Goal: Check status: Check status

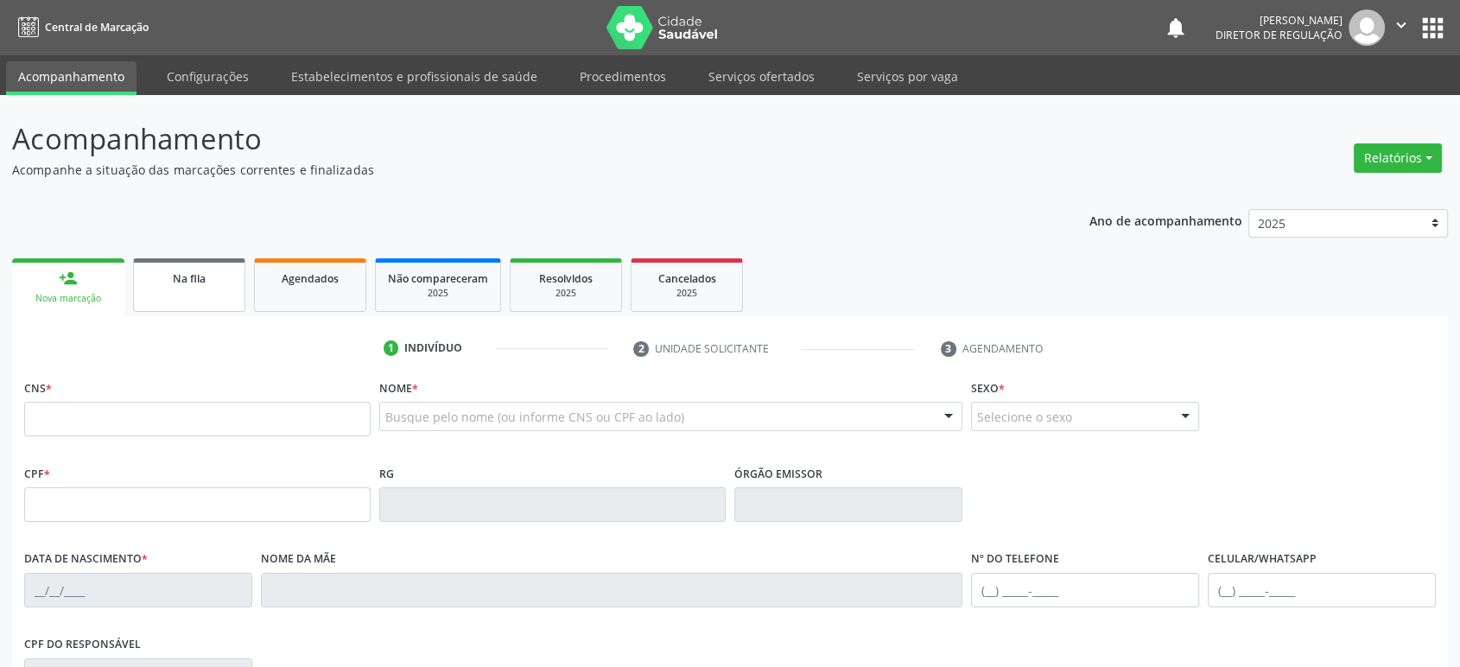
click at [188, 289] on link "Na fila" at bounding box center [189, 285] width 112 height 54
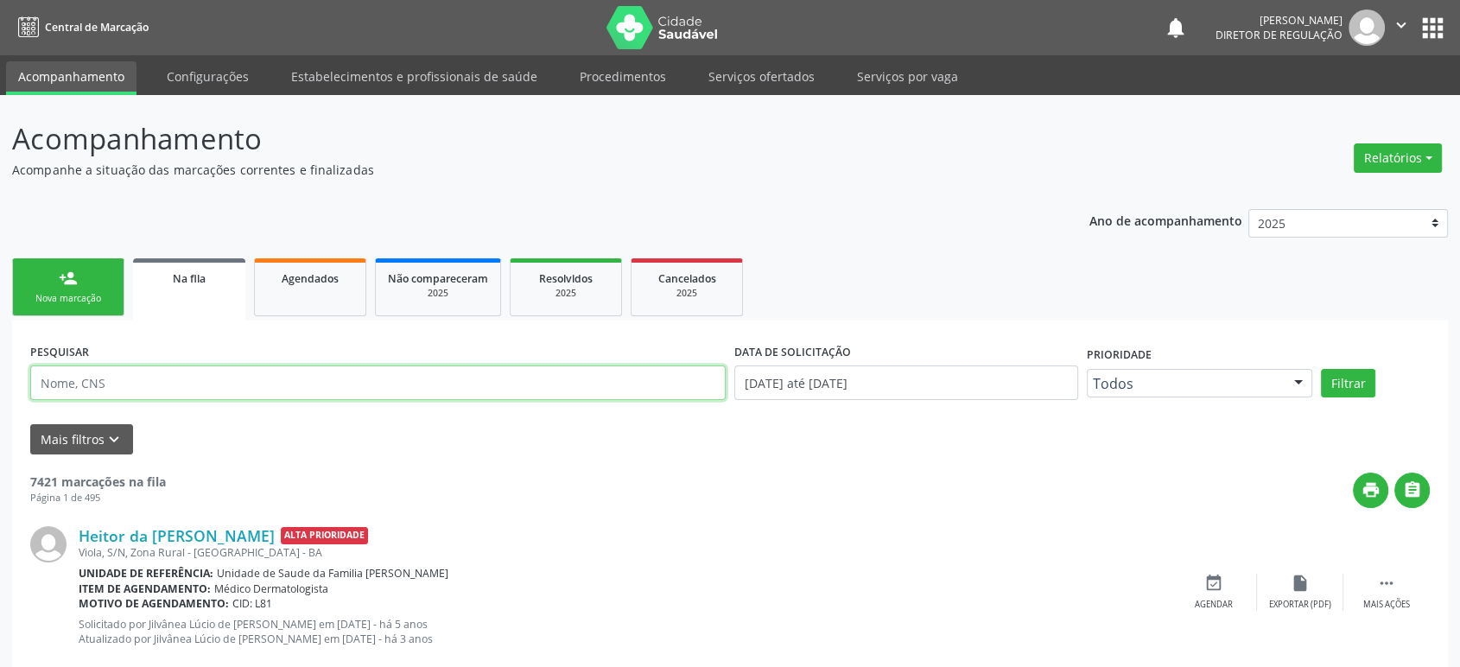
click at [134, 380] on input "text" at bounding box center [377, 382] width 695 height 35
paste input "[PERSON_NAME] DO AMOR [PERSON_NAME]"
click at [1321, 369] on button "Filtrar" at bounding box center [1348, 383] width 54 height 29
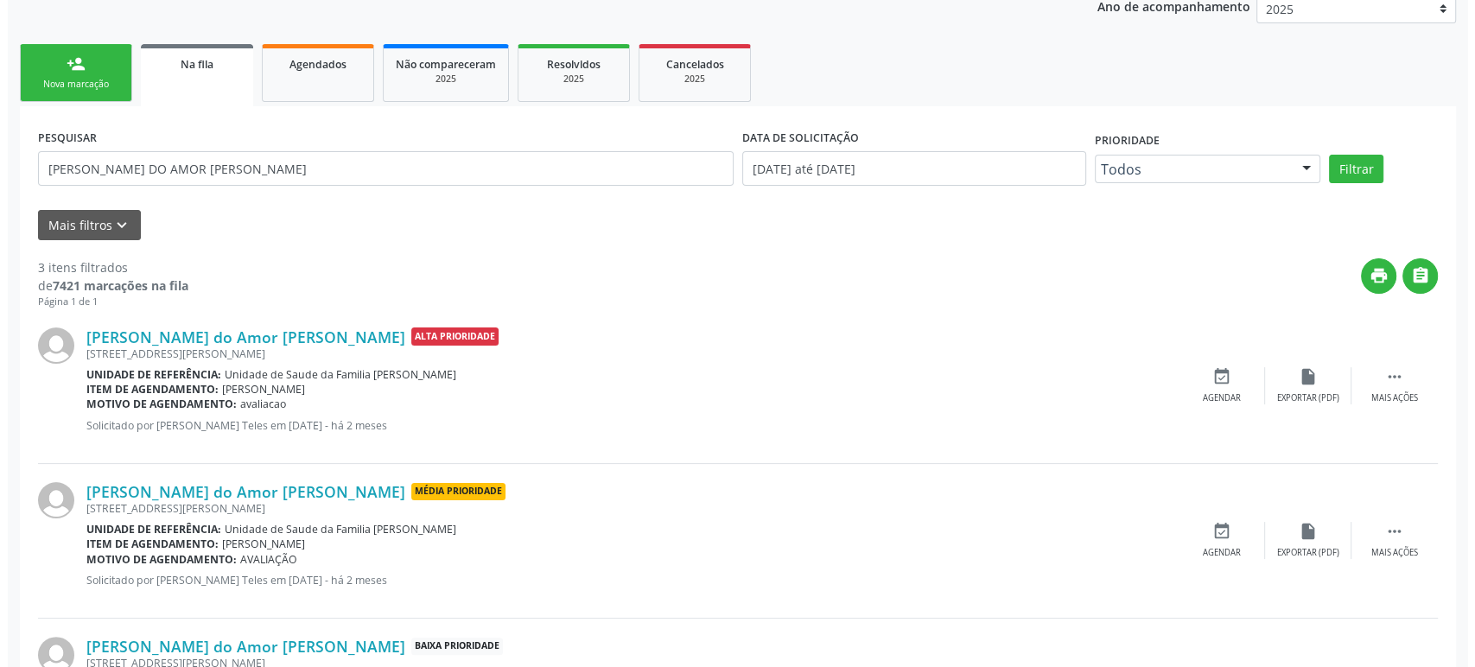
scroll to position [348, 0]
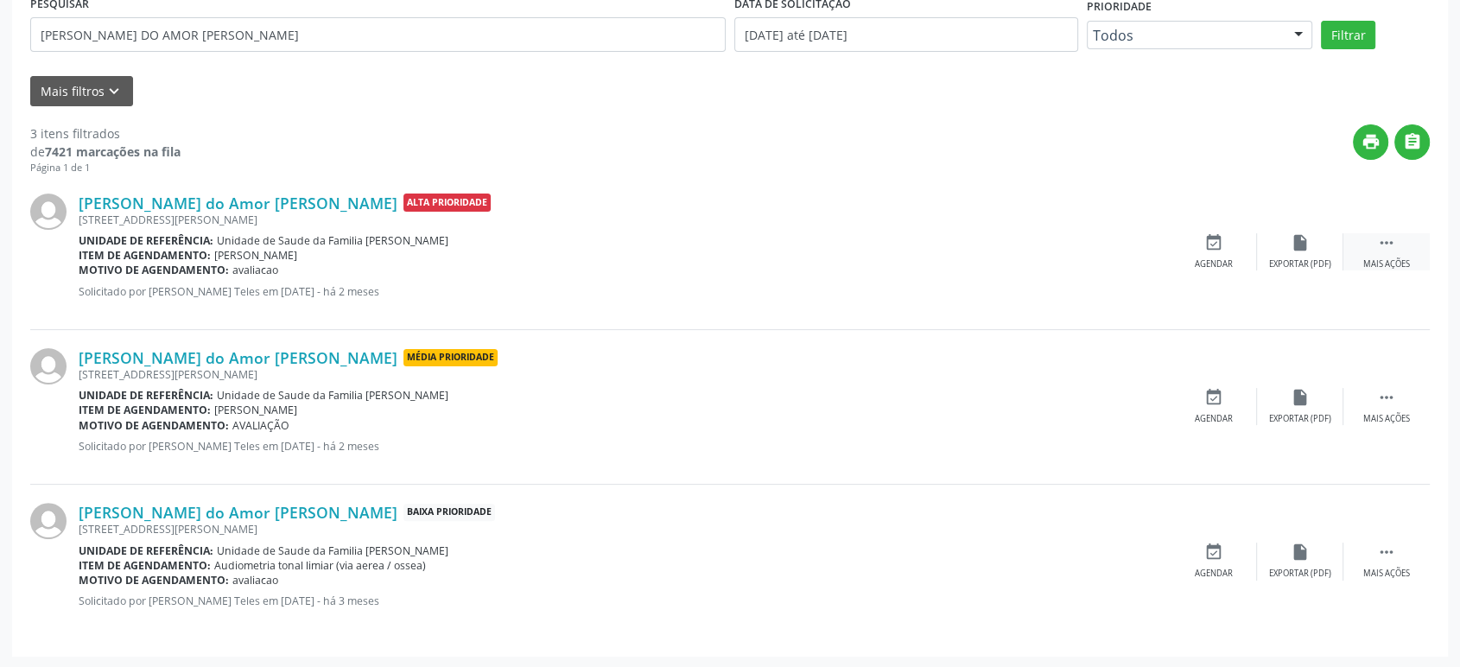
click at [1387, 249] on icon "" at bounding box center [1386, 242] width 19 height 19
click at [1215, 241] on icon "cancel" at bounding box center [1213, 242] width 19 height 19
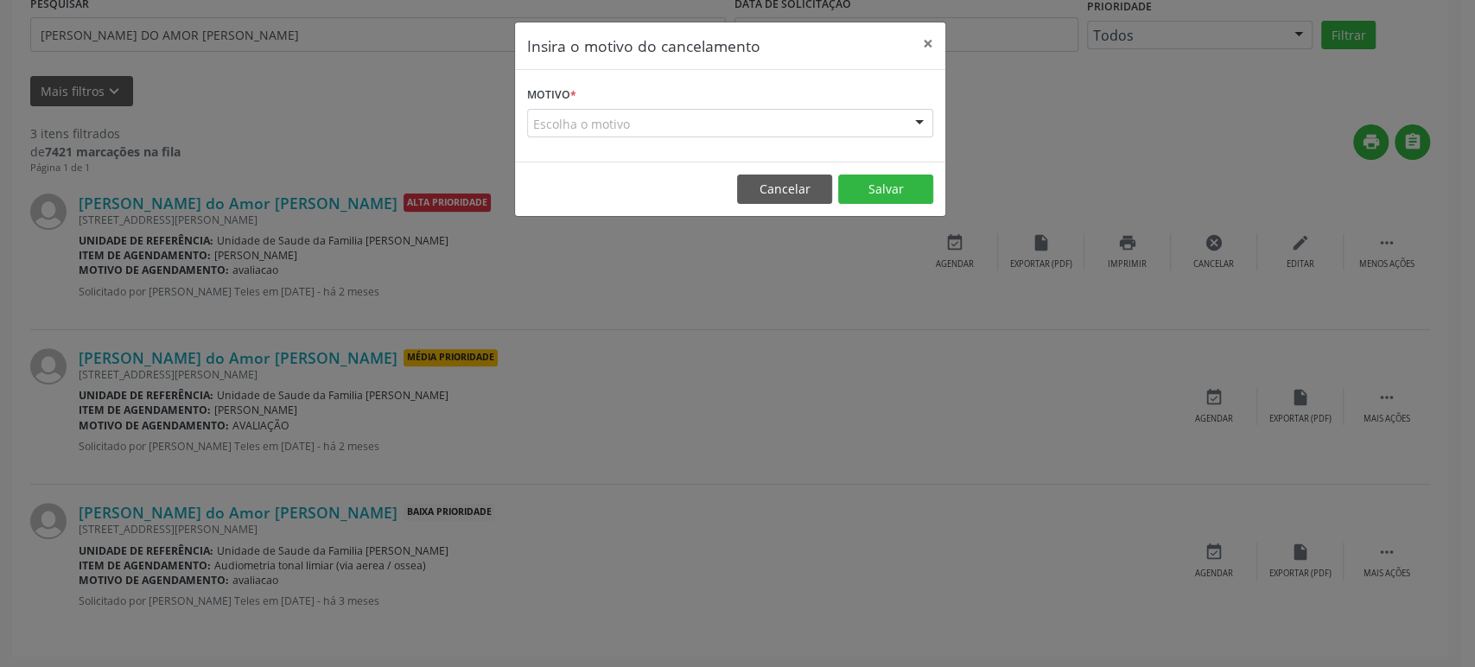
click at [709, 111] on div "Escolha o motivo" at bounding box center [730, 123] width 406 height 29
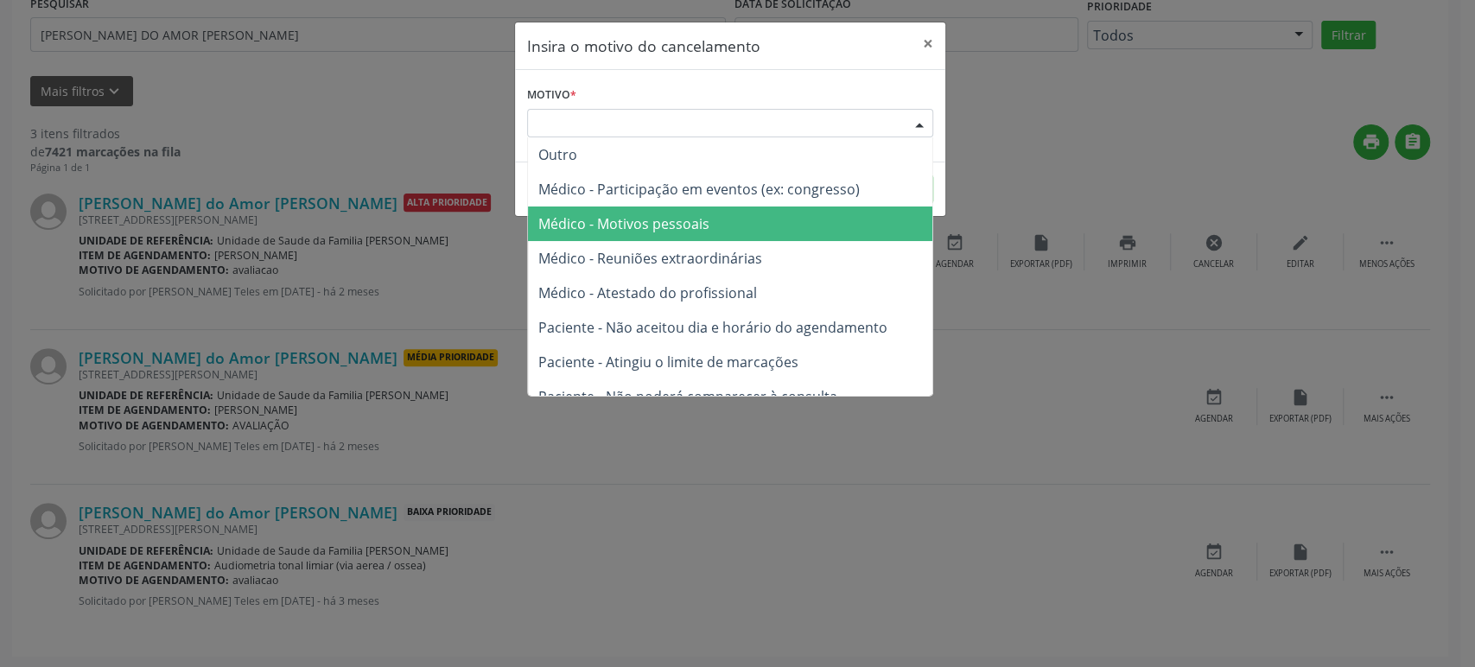
click at [712, 219] on span "Médico - Motivos pessoais" at bounding box center [730, 223] width 404 height 35
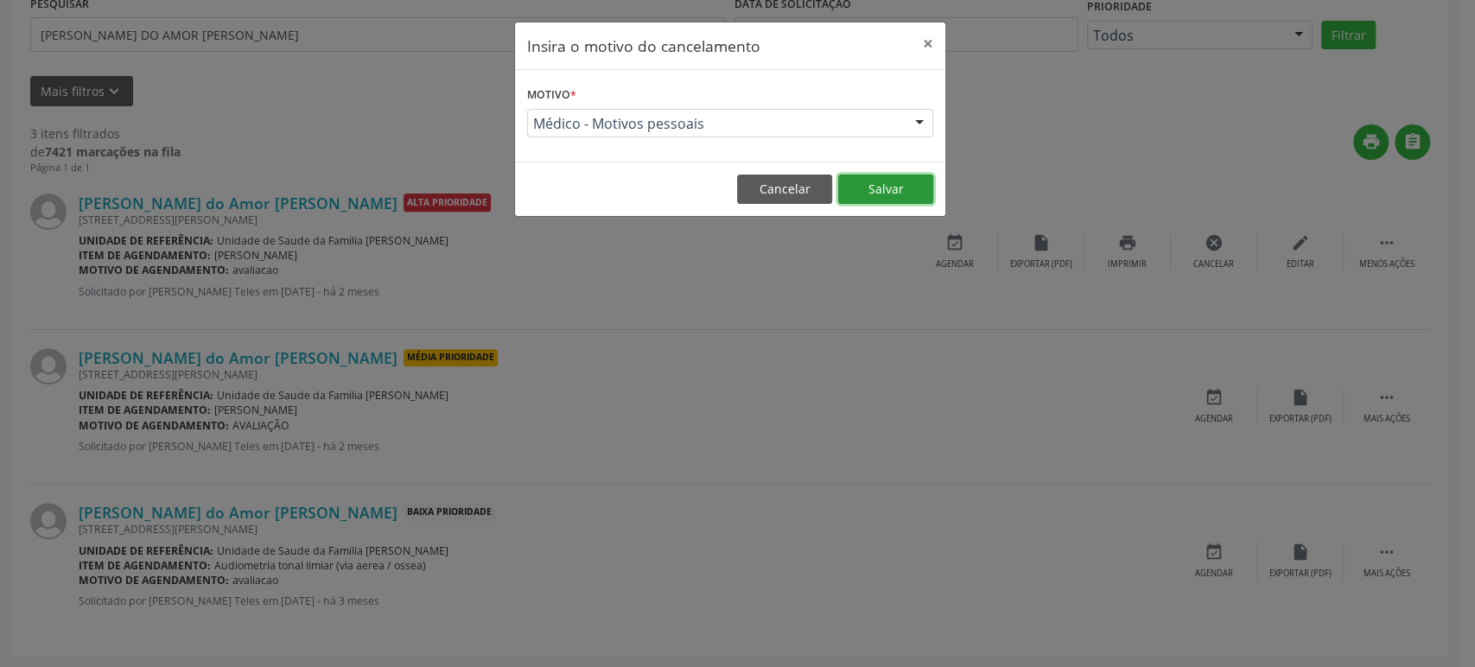
click at [887, 187] on button "Salvar" at bounding box center [885, 189] width 95 height 29
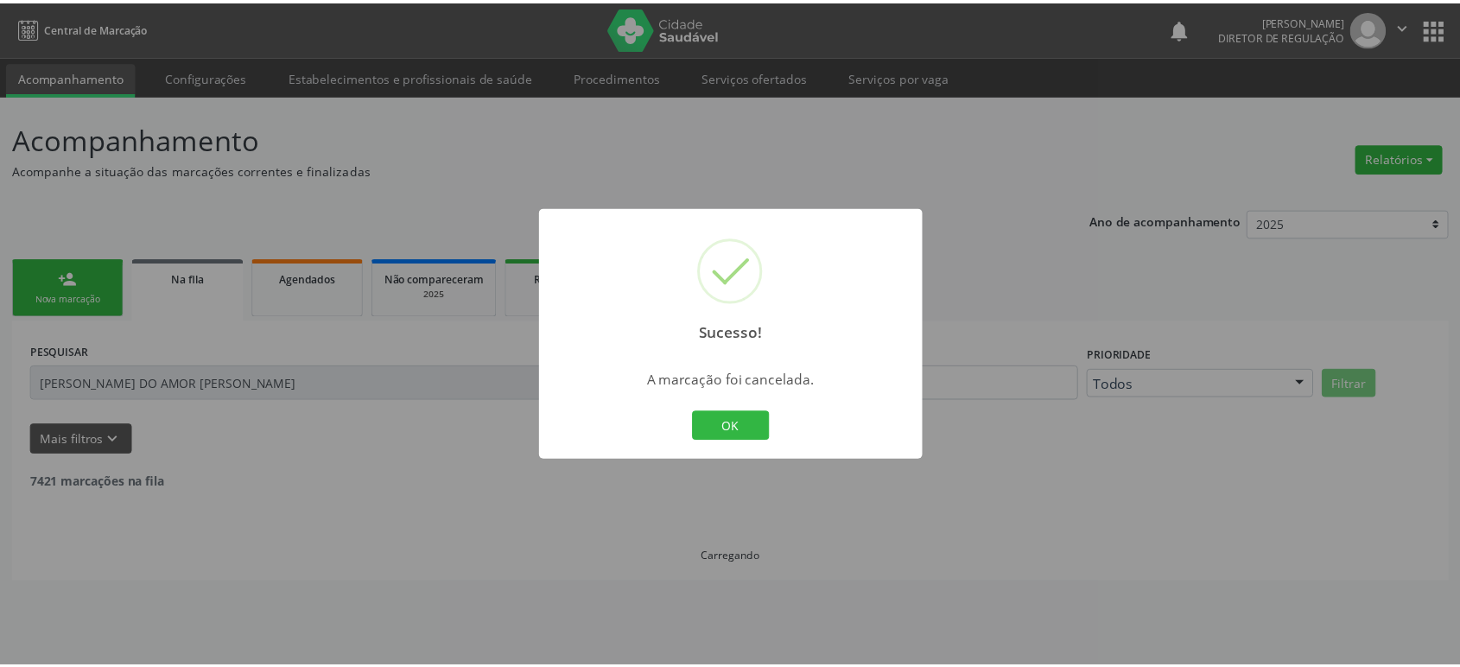
scroll to position [0, 0]
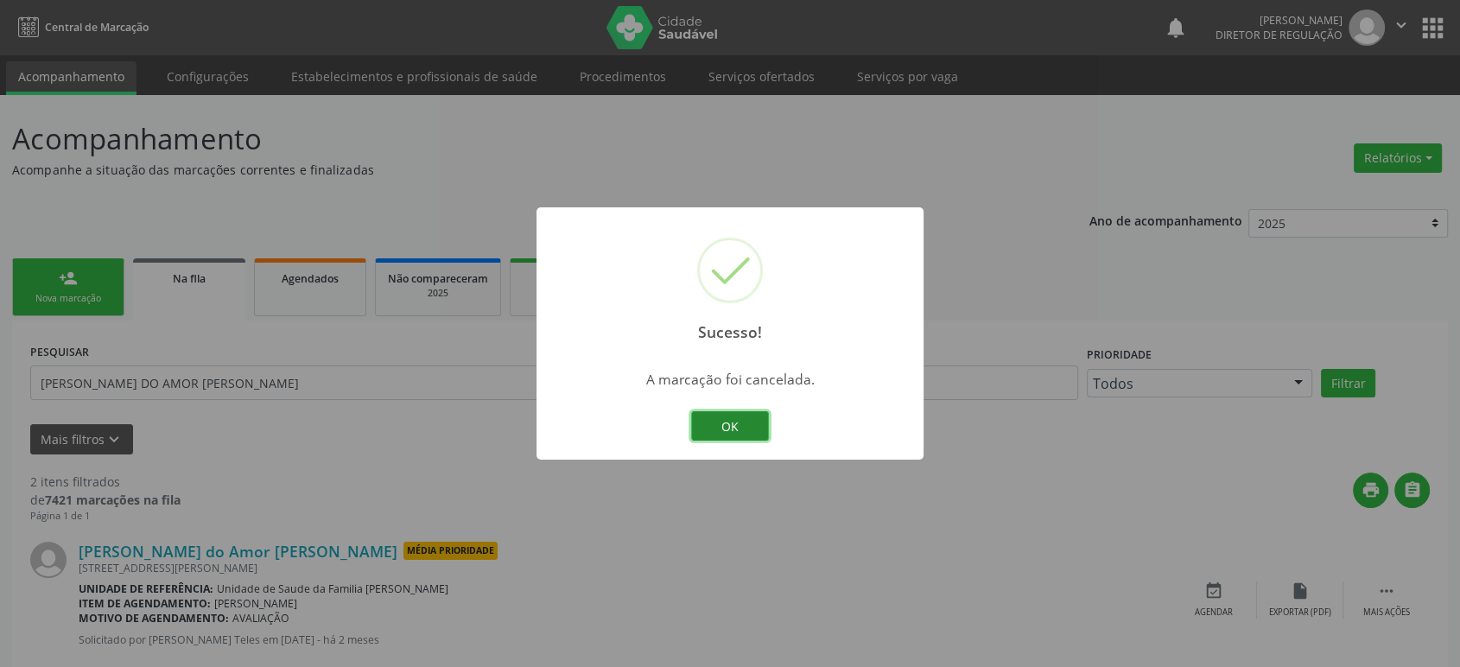
click at [730, 423] on button "OK" at bounding box center [730, 425] width 78 height 29
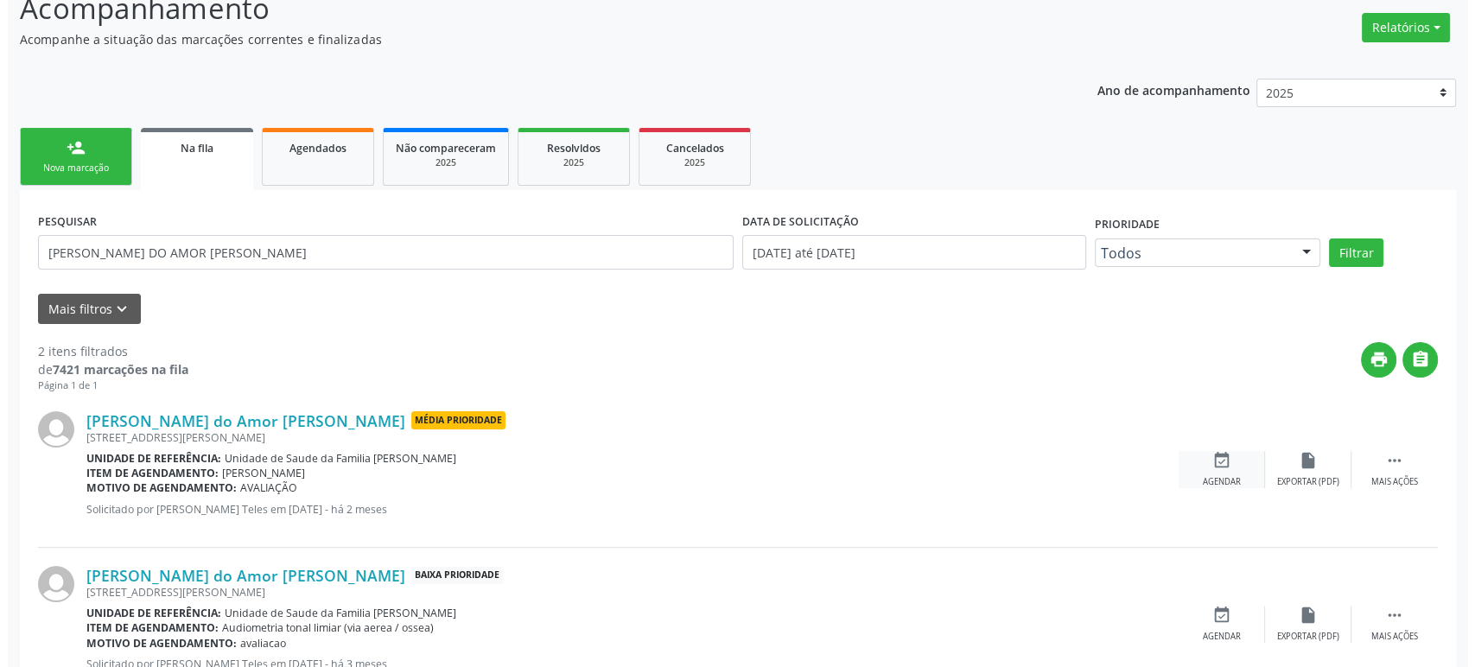
scroll to position [194, 0]
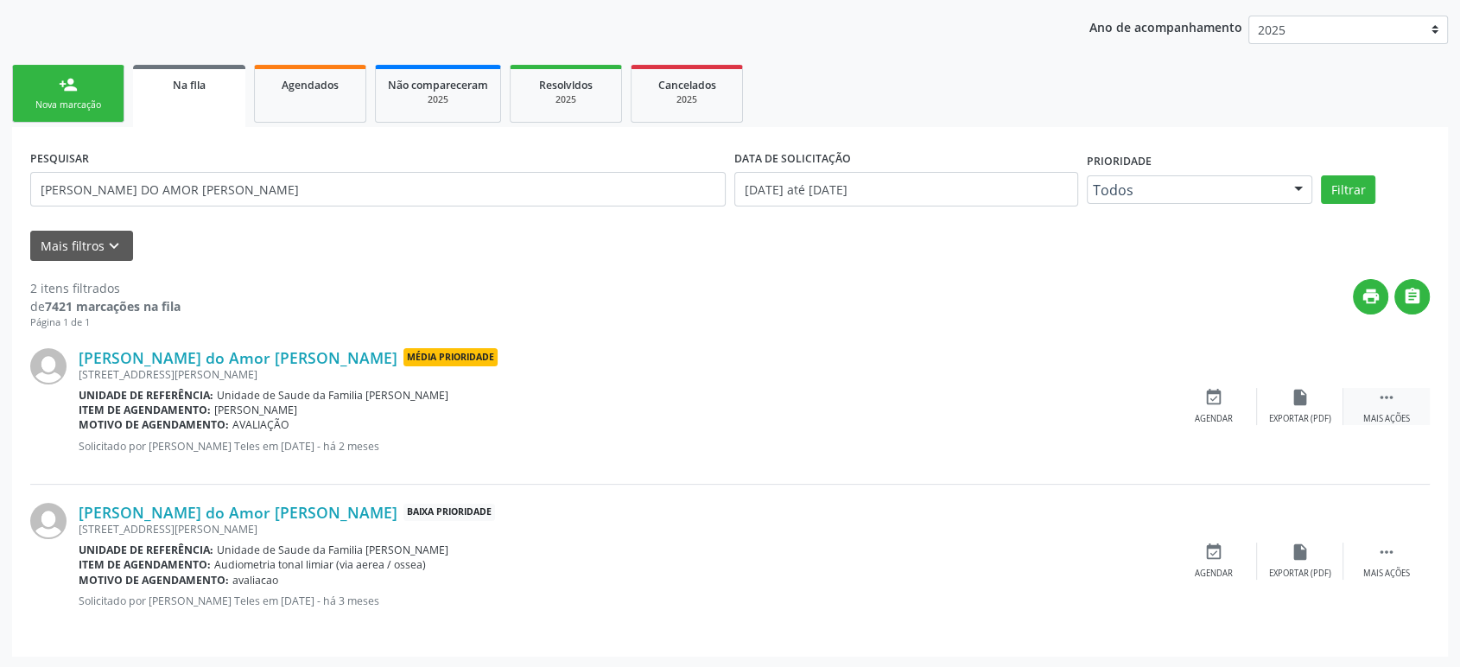
click at [1387, 399] on icon "" at bounding box center [1386, 397] width 19 height 19
click at [1196, 390] on div "cancel Cancelar" at bounding box center [1214, 406] width 86 height 37
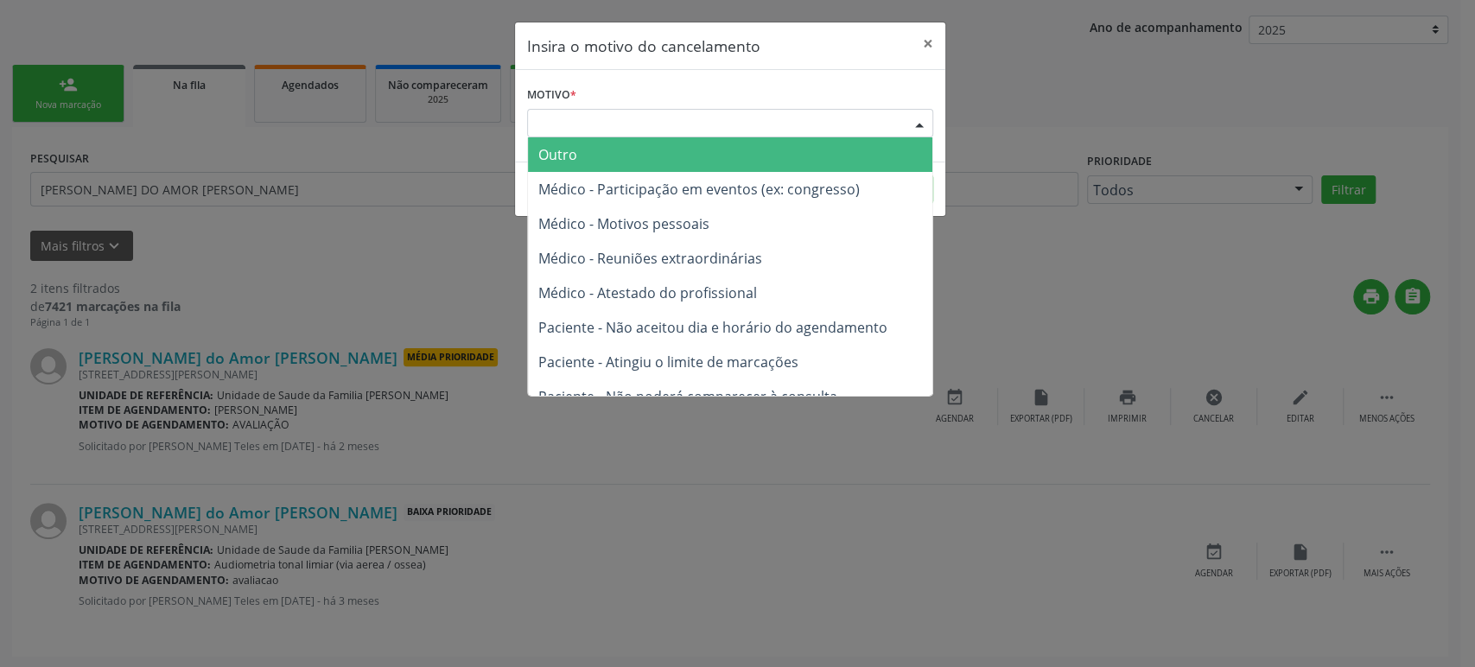
click at [693, 124] on div "Escolha o motivo" at bounding box center [730, 123] width 406 height 29
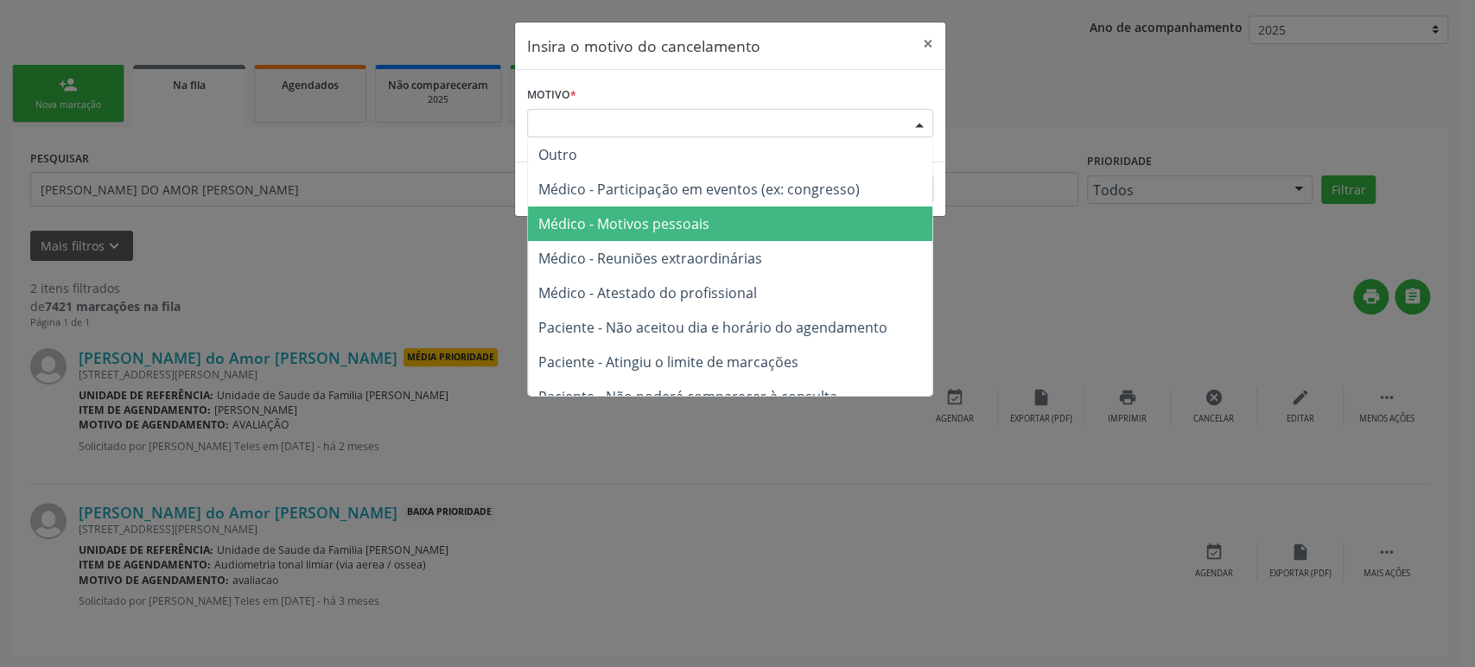
click at [677, 226] on span "Médico - Motivos pessoais" at bounding box center [623, 223] width 171 height 19
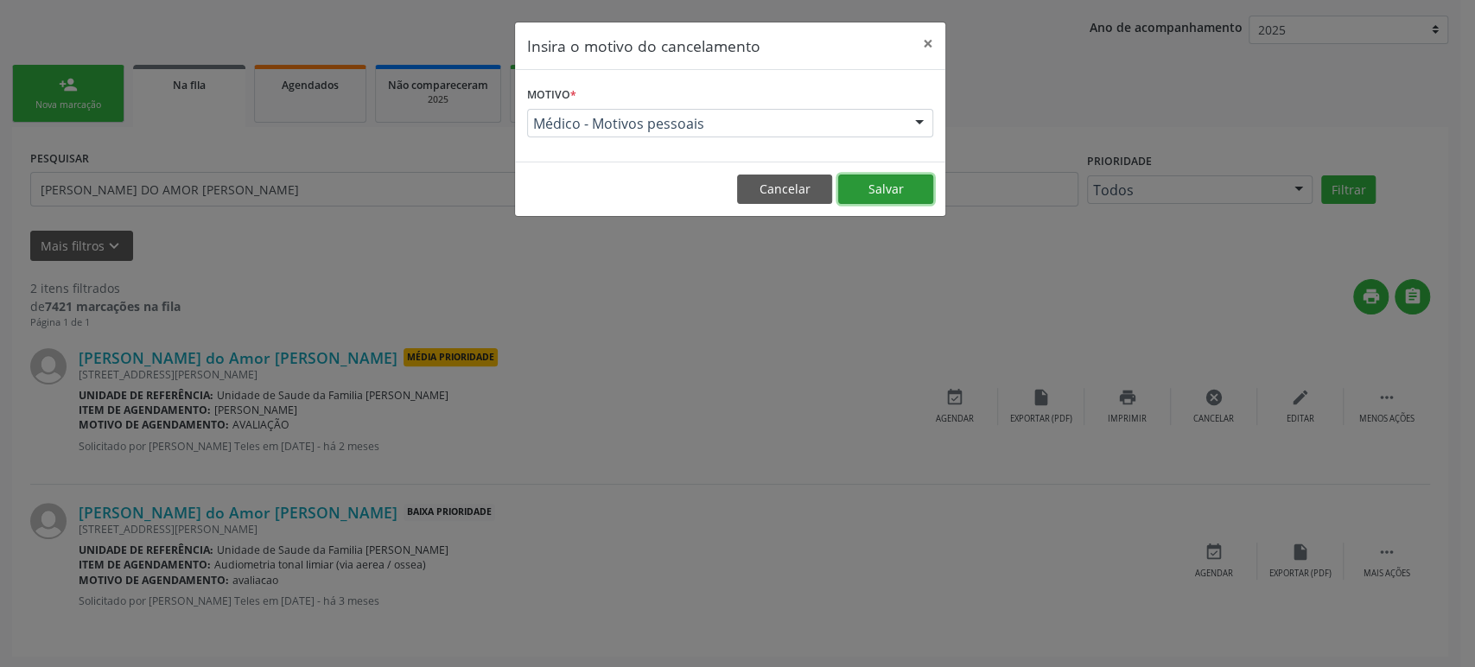
click at [912, 185] on button "Salvar" at bounding box center [885, 189] width 95 height 29
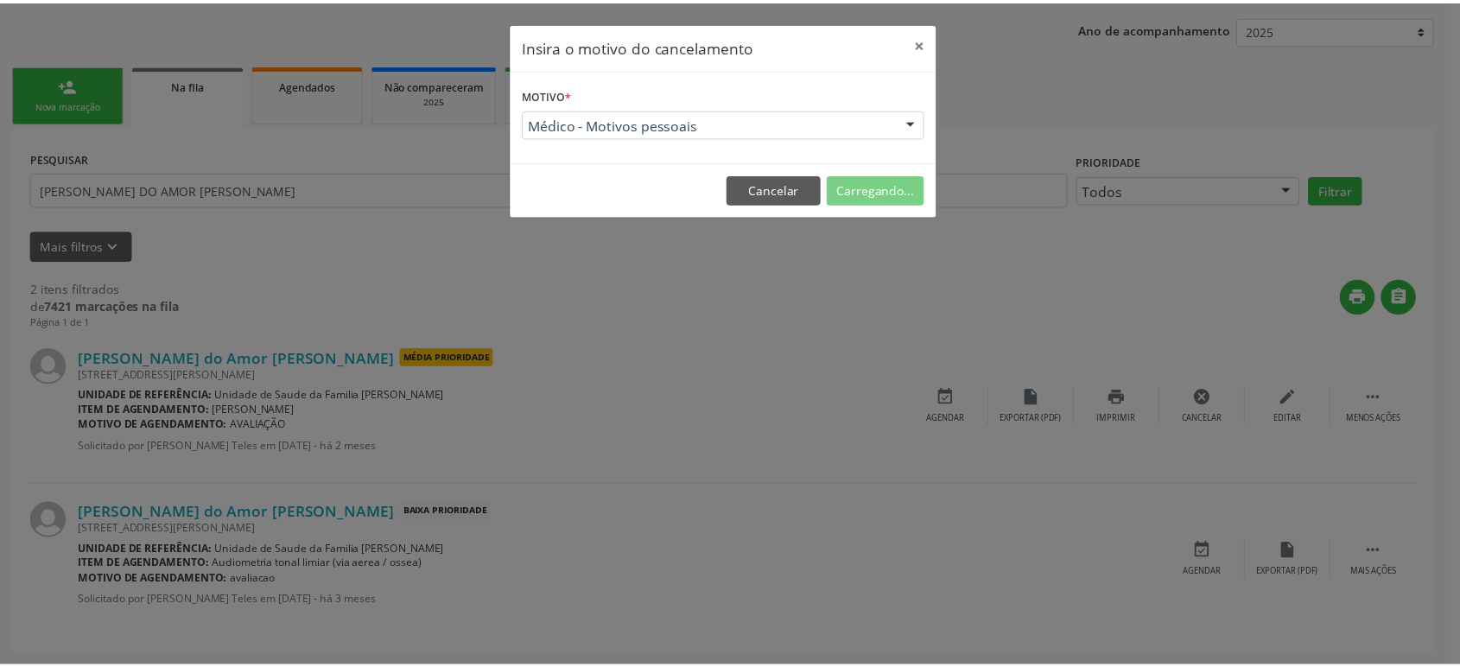
scroll to position [0, 0]
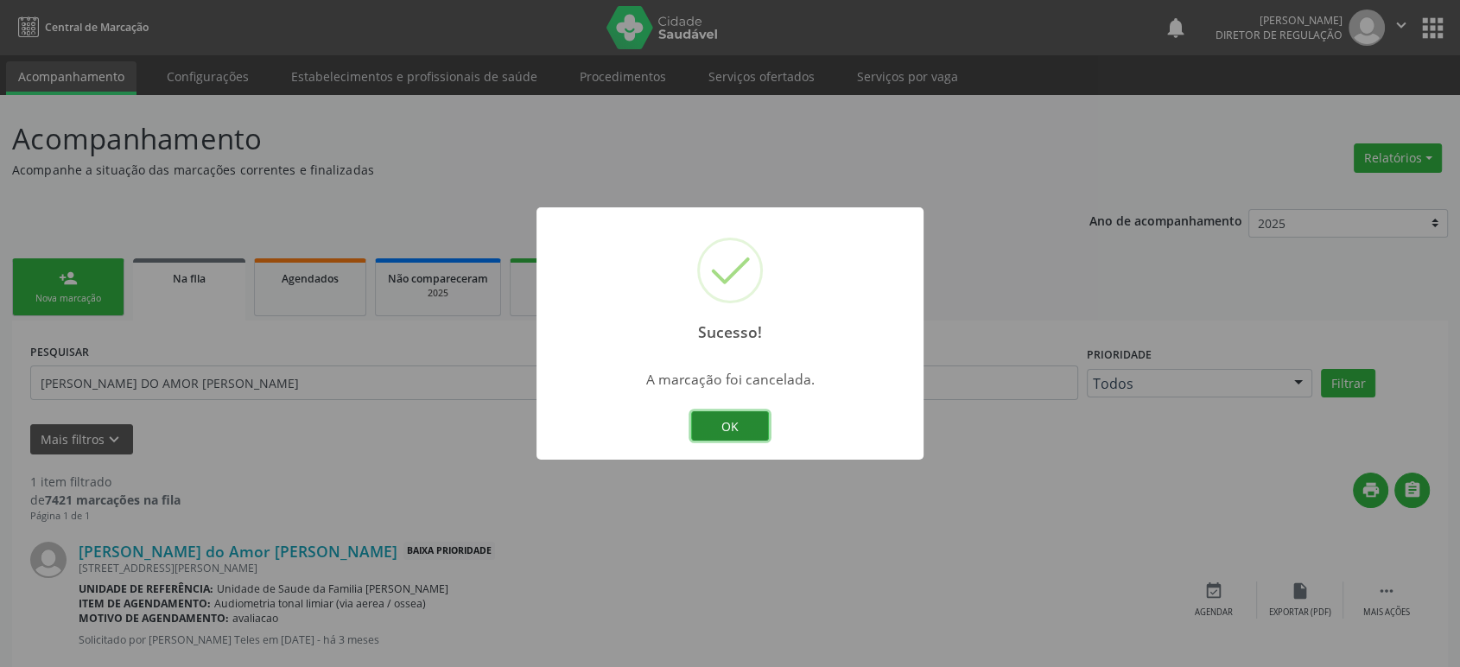
click at [759, 416] on button "OK" at bounding box center [730, 425] width 78 height 29
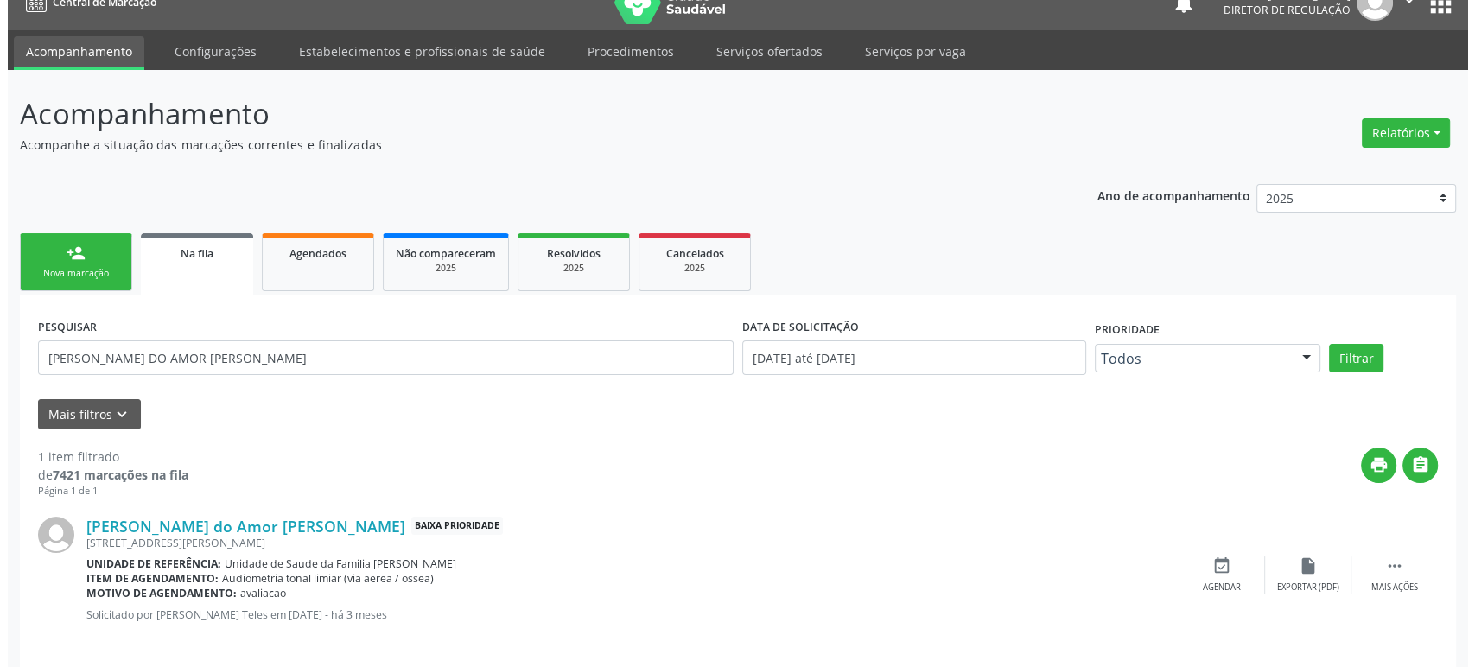
scroll to position [39, 0]
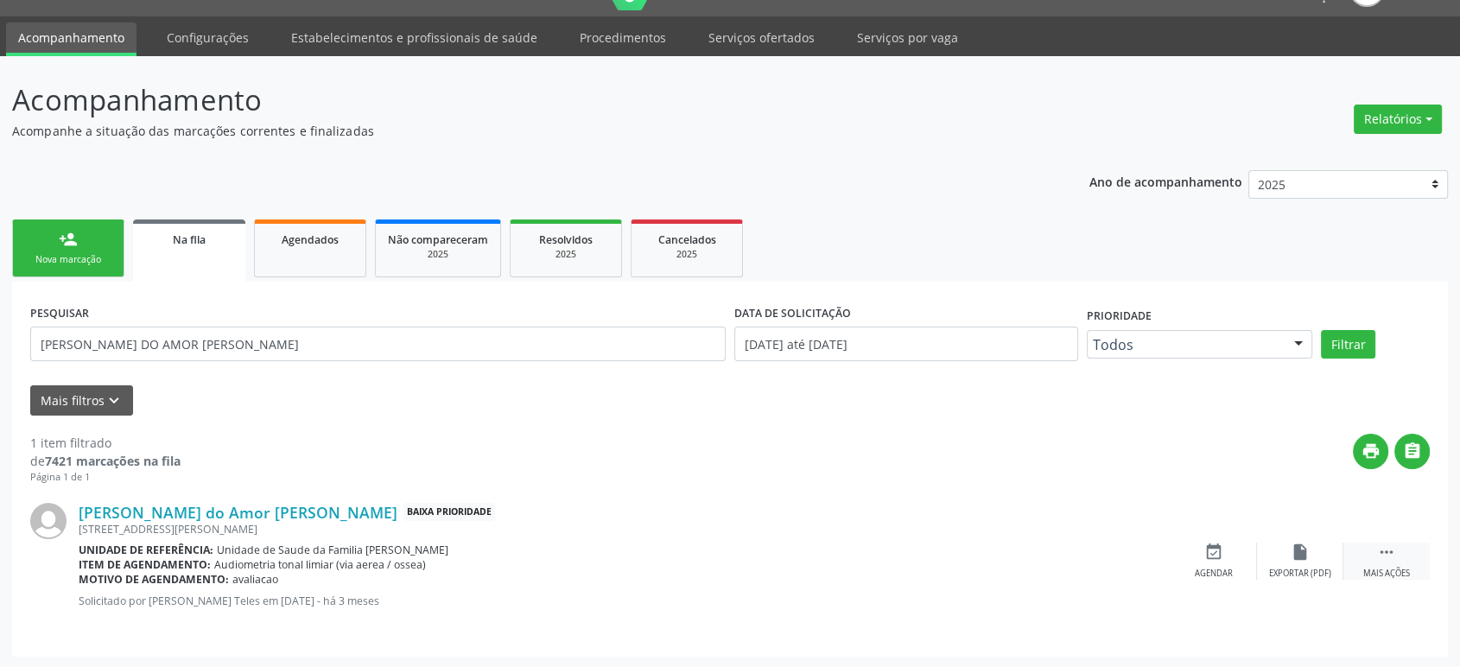
click at [1383, 557] on icon "" at bounding box center [1386, 552] width 19 height 19
click at [1223, 562] on div "cancel Cancelar" at bounding box center [1214, 561] width 86 height 37
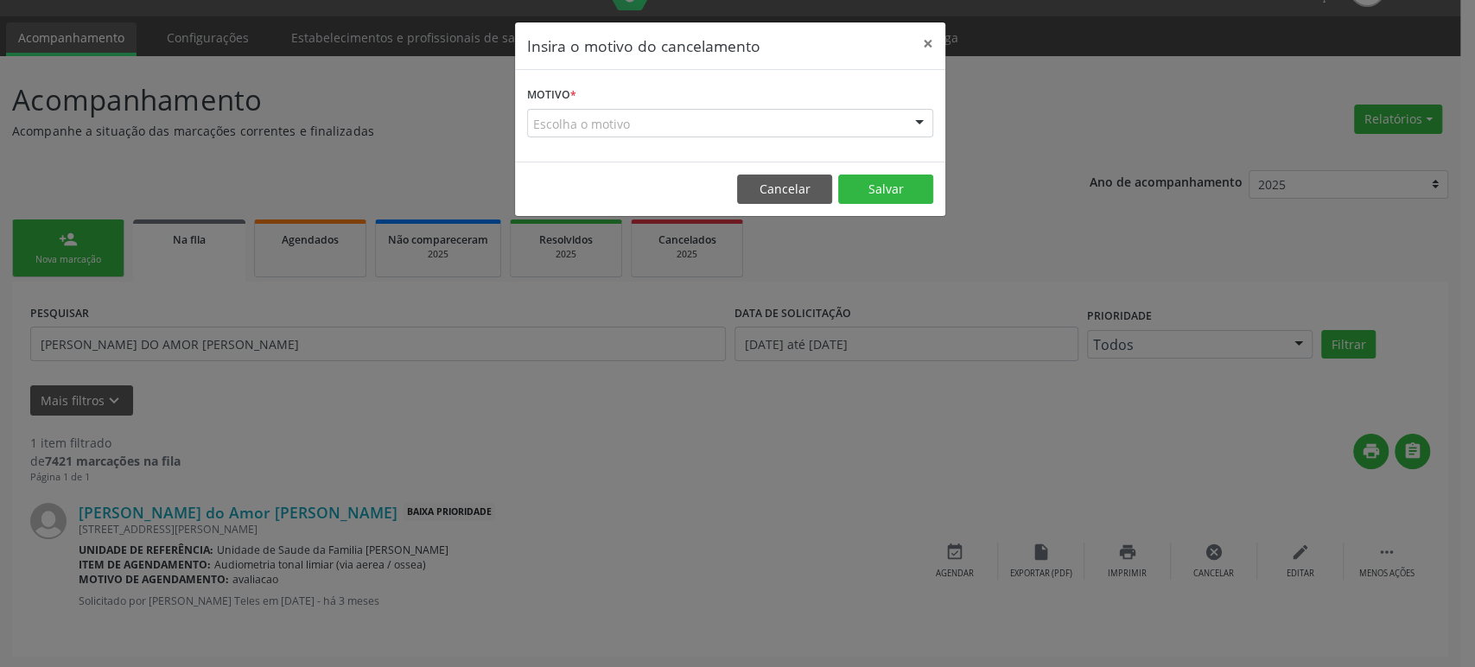
click at [619, 123] on div "Escolha o motivo" at bounding box center [730, 123] width 406 height 29
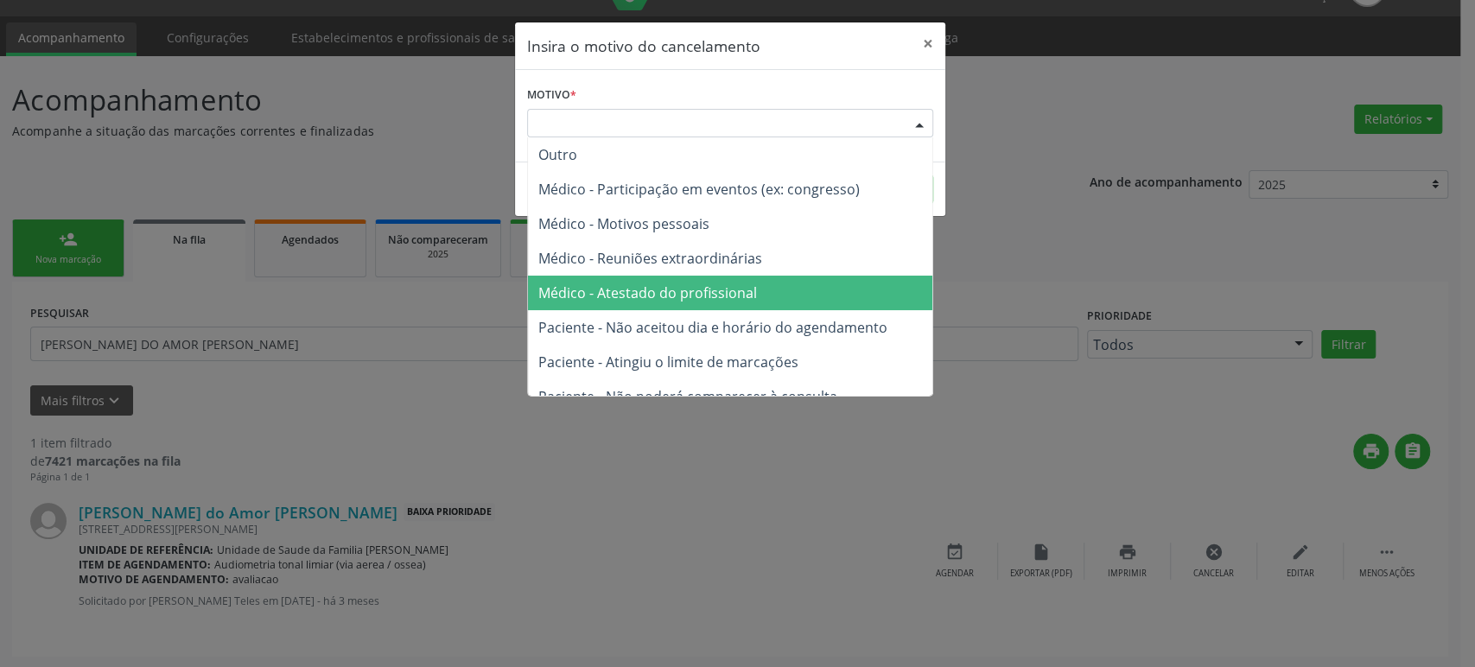
click at [672, 288] on span "Médico - Atestado do profissional" at bounding box center [647, 292] width 219 height 19
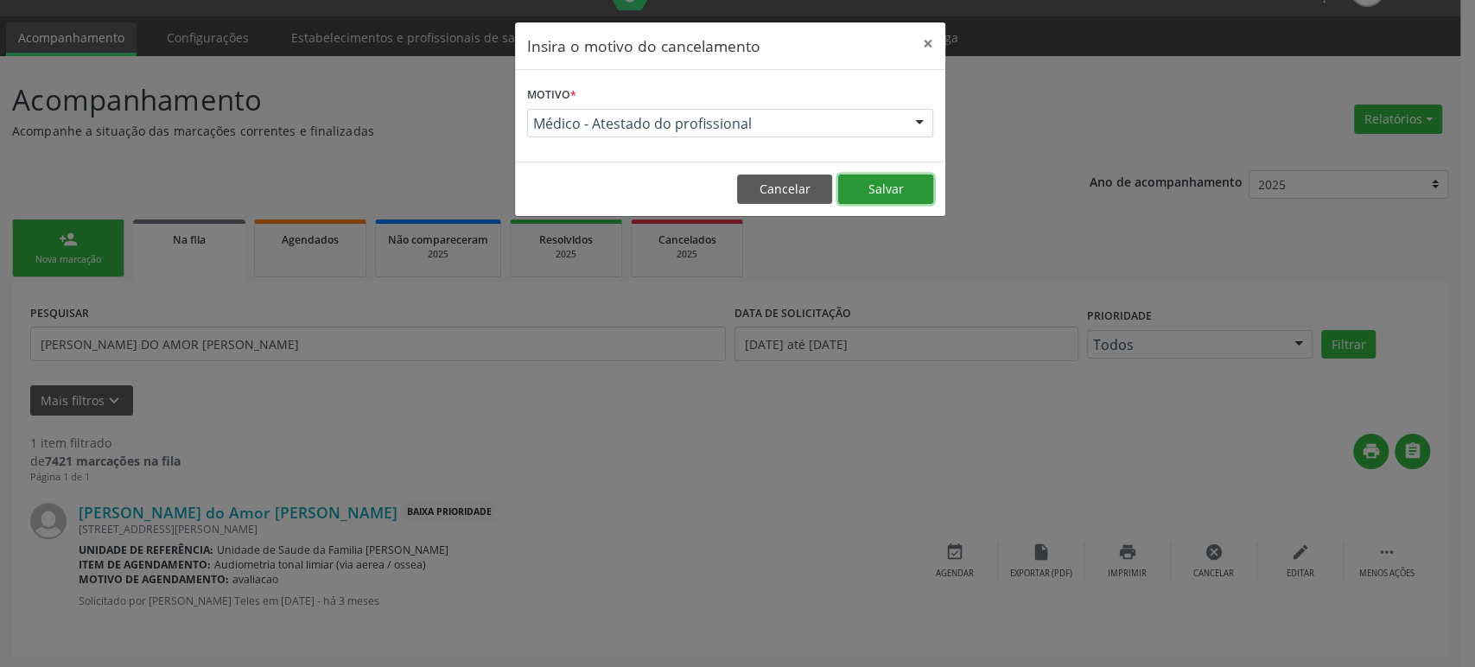
click at [894, 187] on button "Salvar" at bounding box center [885, 189] width 95 height 29
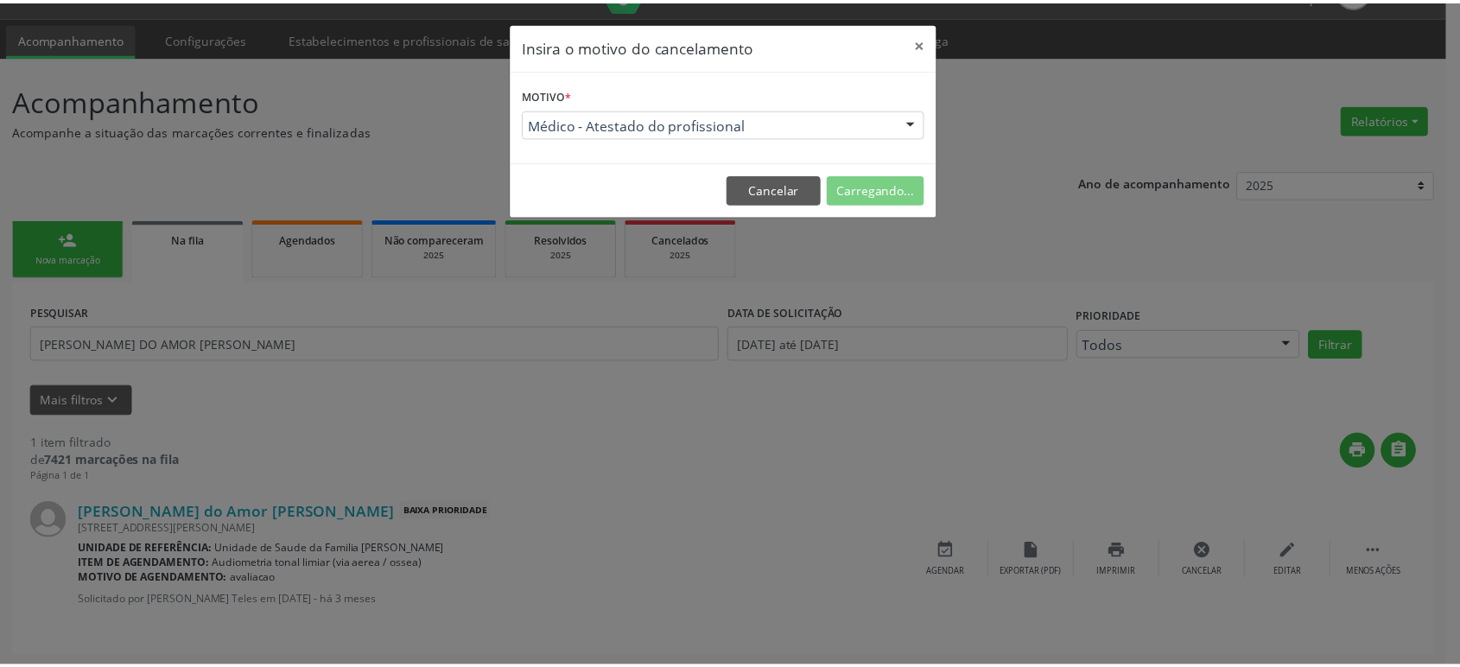
scroll to position [0, 0]
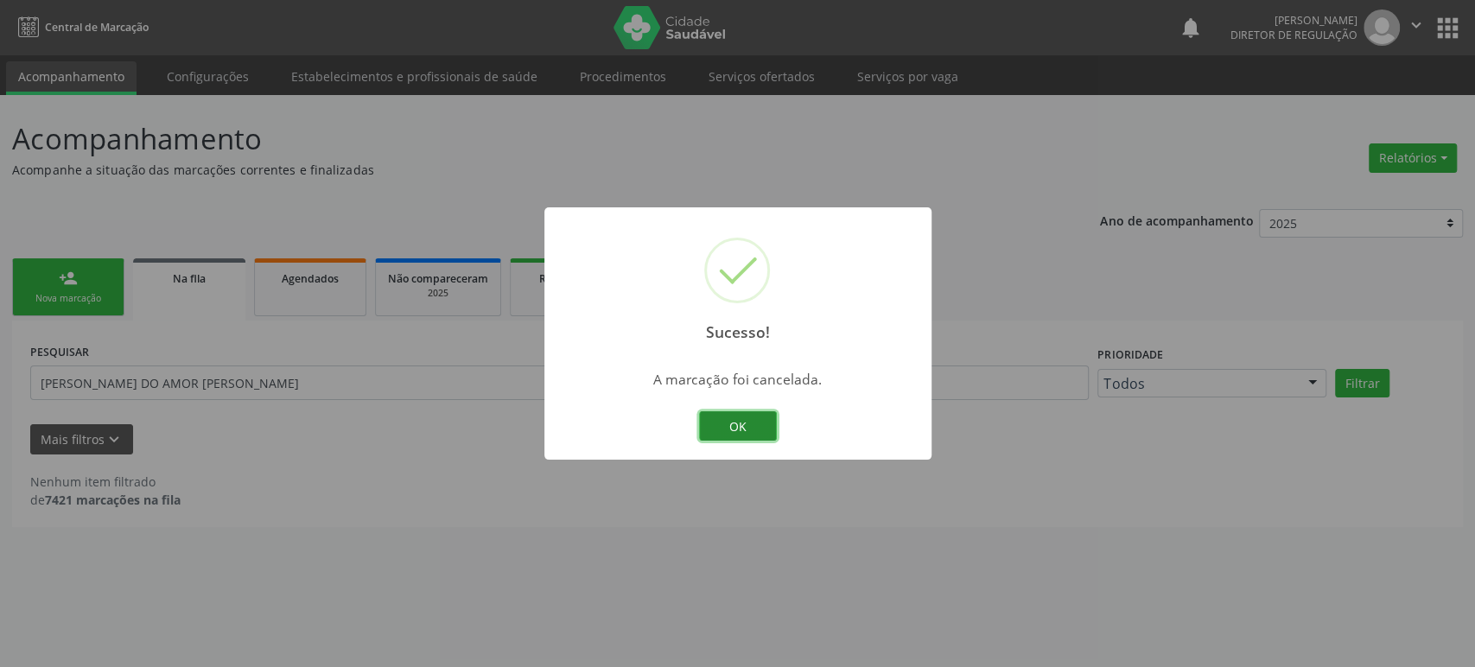
click at [741, 418] on button "OK" at bounding box center [738, 425] width 78 height 29
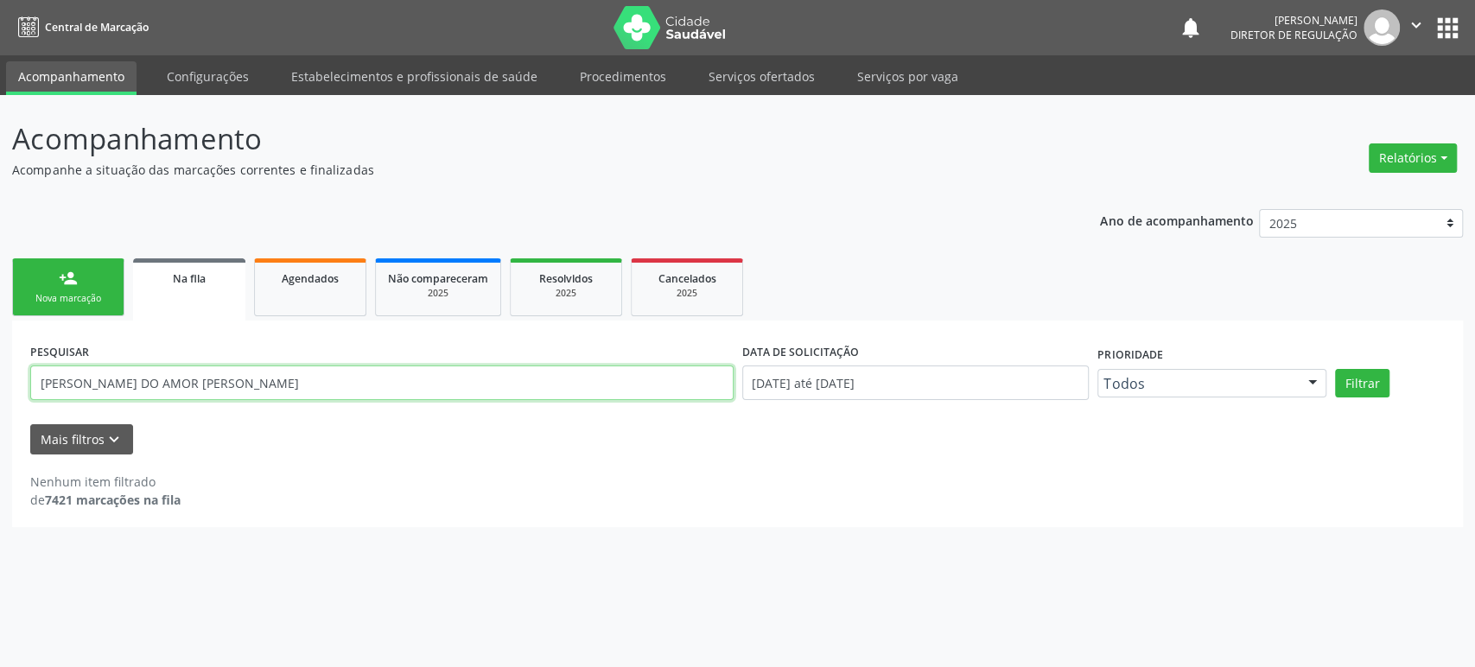
click at [127, 383] on input "[PERSON_NAME] DO AMOR [PERSON_NAME]" at bounding box center [381, 382] width 703 height 35
type input "7054084176808"
click at [1335, 369] on button "Filtrar" at bounding box center [1362, 383] width 54 height 29
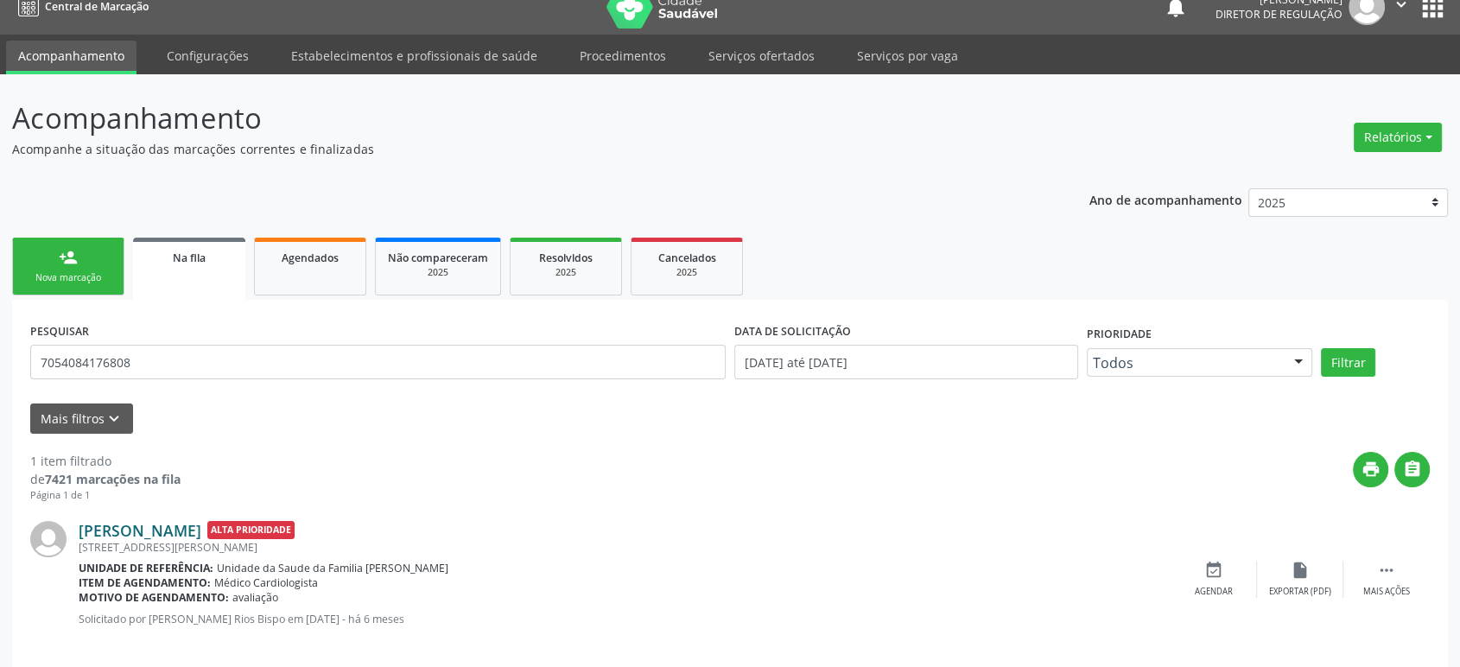
scroll to position [39, 0]
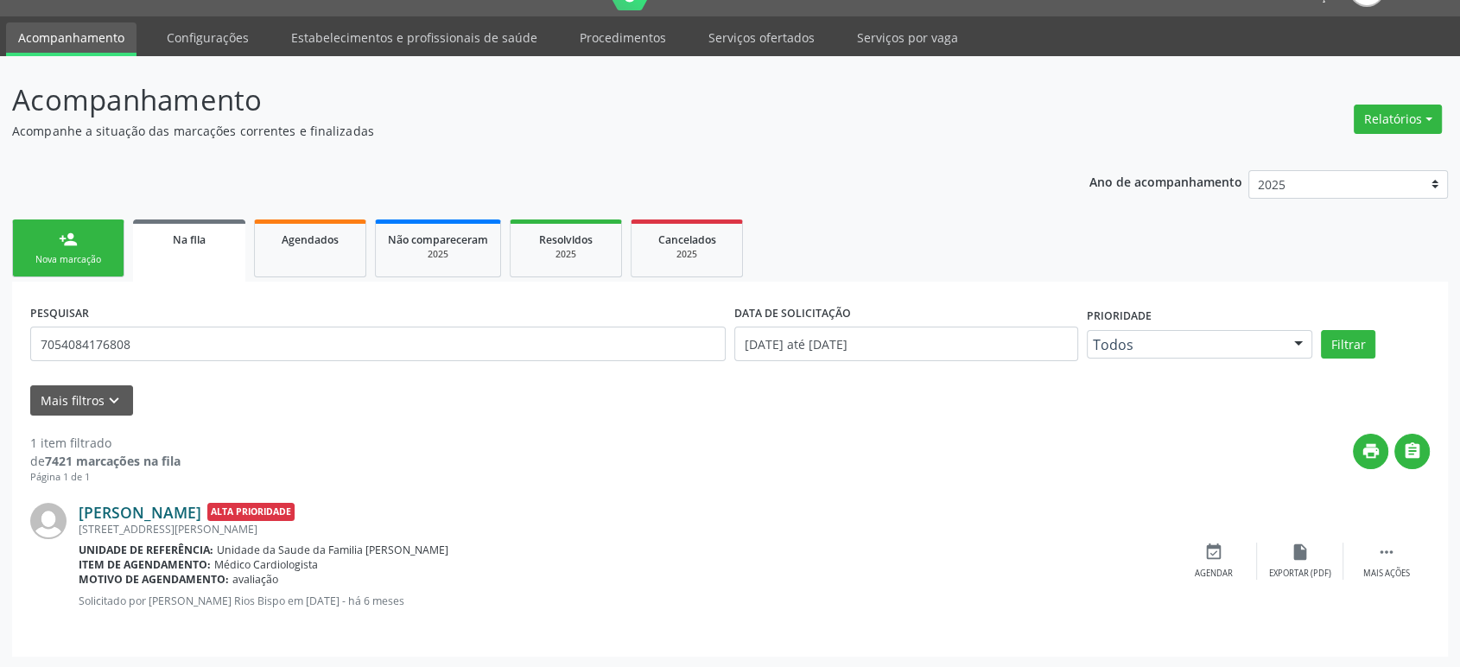
click at [163, 511] on link "[PERSON_NAME]" at bounding box center [140, 512] width 123 height 19
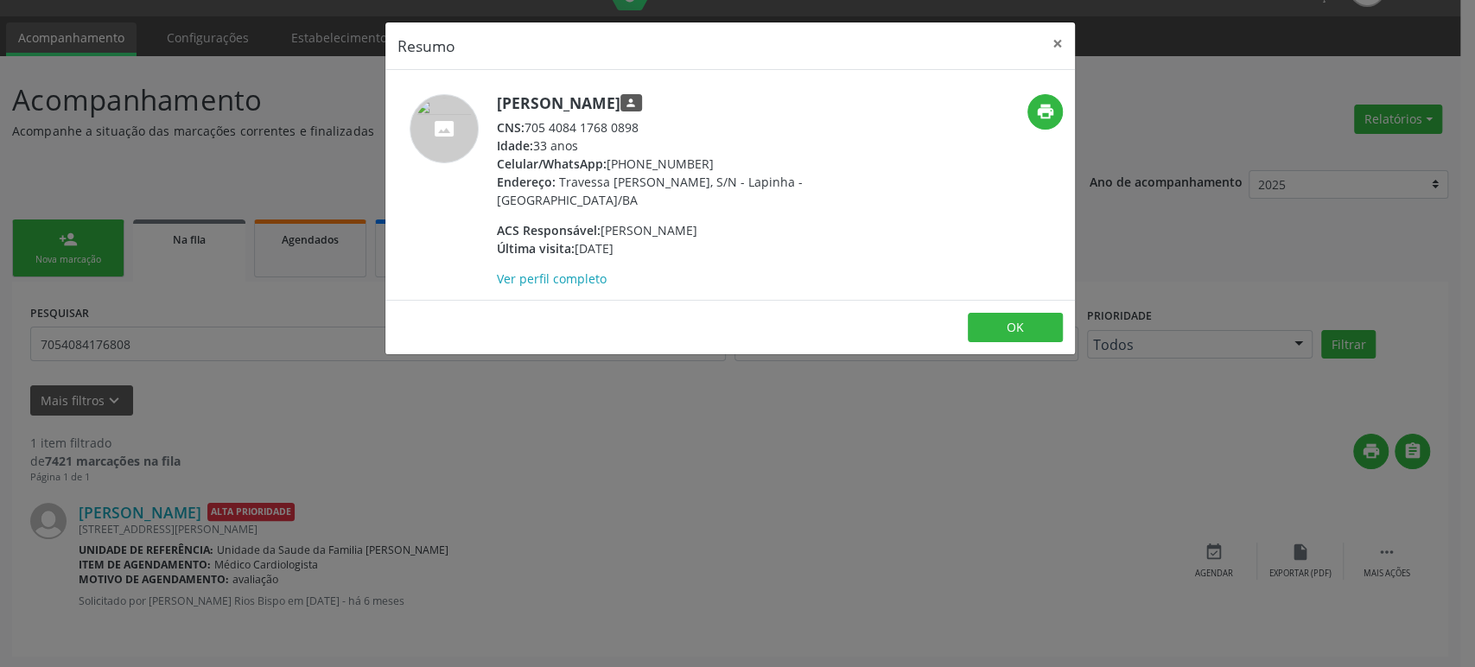
drag, startPoint x: 498, startPoint y: 98, endPoint x: 687, endPoint y: 101, distance: 189.2
click at [687, 101] on h5 "[PERSON_NAME] person" at bounding box center [665, 103] width 336 height 18
drag, startPoint x: 498, startPoint y: 98, endPoint x: 688, endPoint y: 97, distance: 190.1
click at [688, 97] on h5 "[PERSON_NAME] person" at bounding box center [665, 103] width 336 height 18
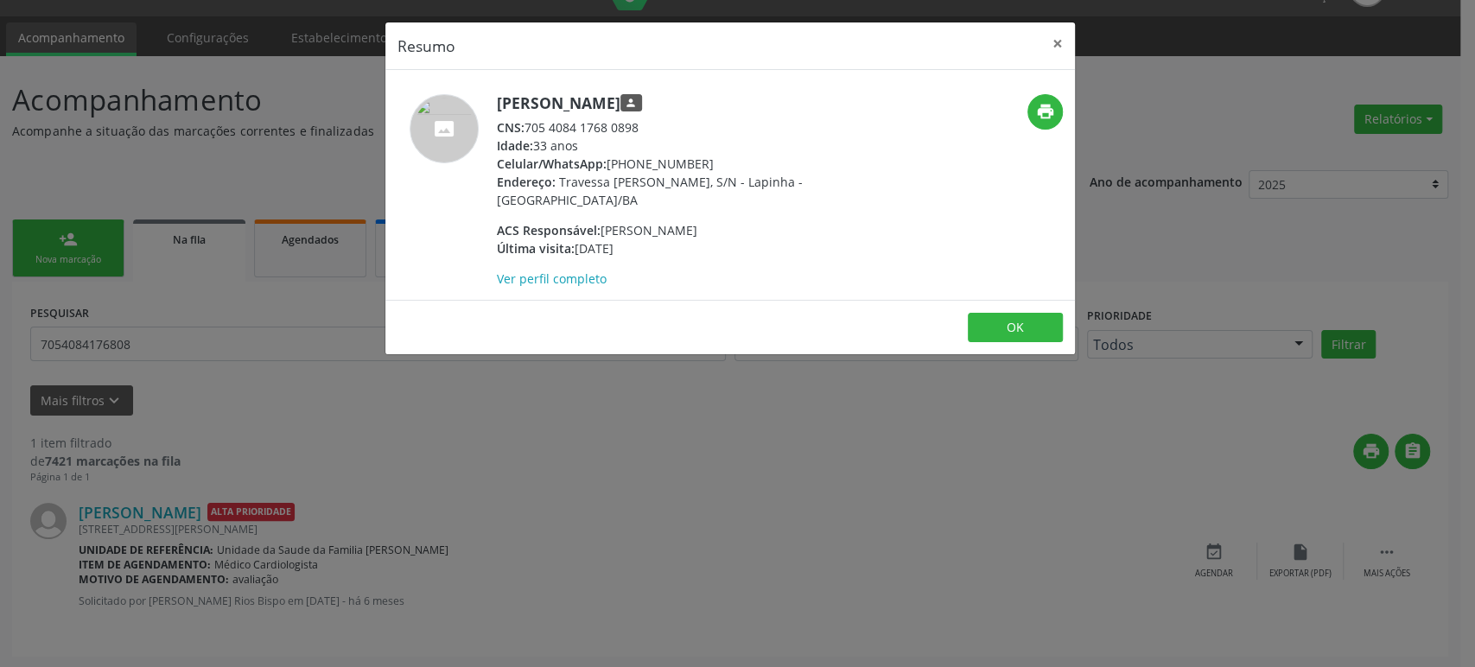
click at [457, 457] on div "Resumo × [PERSON_NAME] person CNS: 705 4084 1768 0898 Idade: 33 anos Celular/Wh…" at bounding box center [737, 333] width 1475 height 667
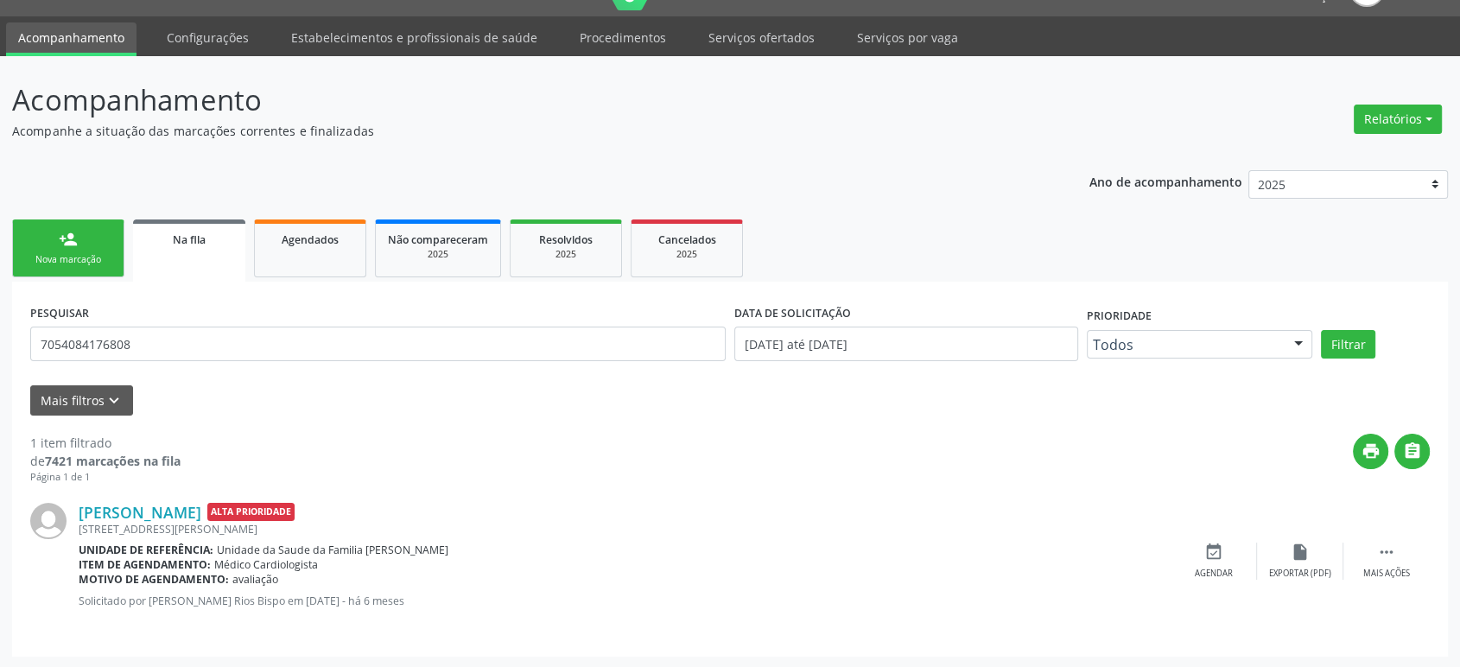
drag, startPoint x: 251, startPoint y: 511, endPoint x: 366, endPoint y: 508, distance: 114.9
click at [366, 508] on div "[PERSON_NAME] Alta Prioridade" at bounding box center [625, 512] width 1092 height 19
click at [892, 524] on div "[STREET_ADDRESS][PERSON_NAME]" at bounding box center [625, 529] width 1092 height 15
click at [187, 514] on link "[PERSON_NAME]" at bounding box center [140, 512] width 123 height 19
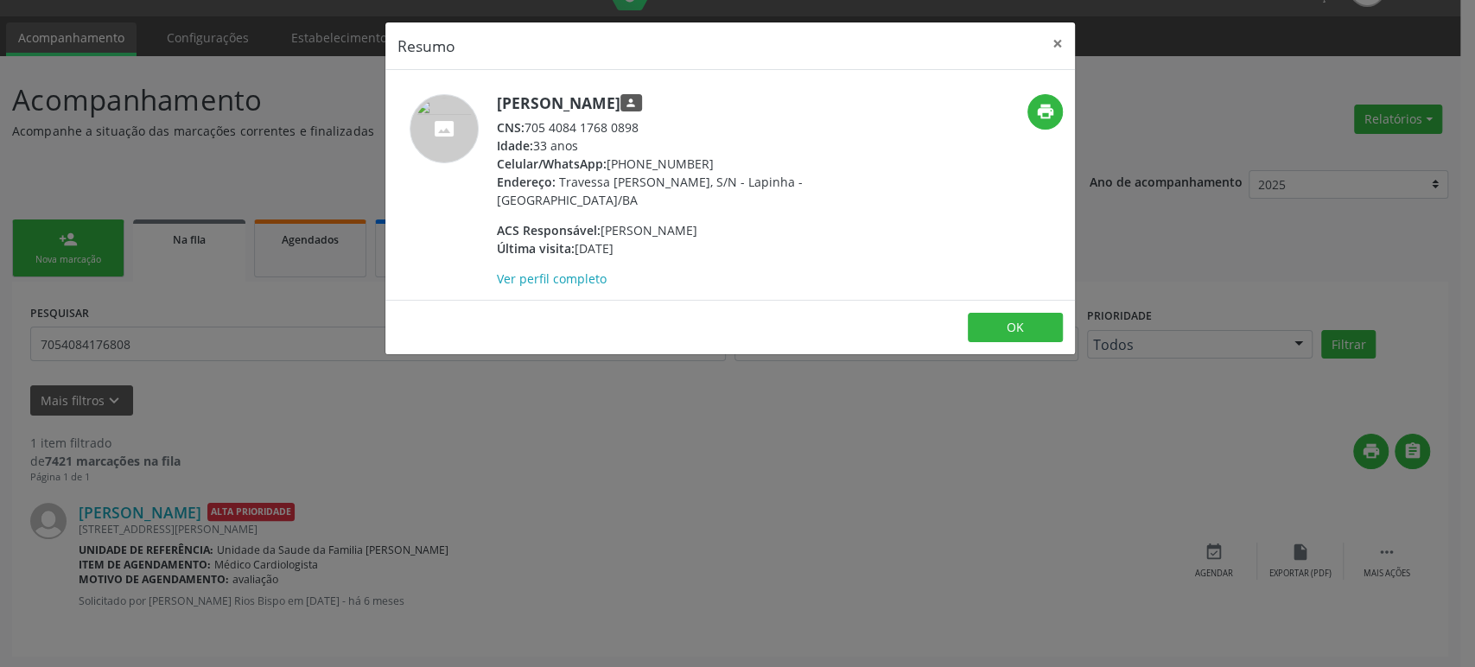
click at [625, 499] on div "Resumo × [PERSON_NAME] person CNS: 705 4084 1768 0898 Idade: 33 anos Celular/Wh…" at bounding box center [737, 333] width 1475 height 667
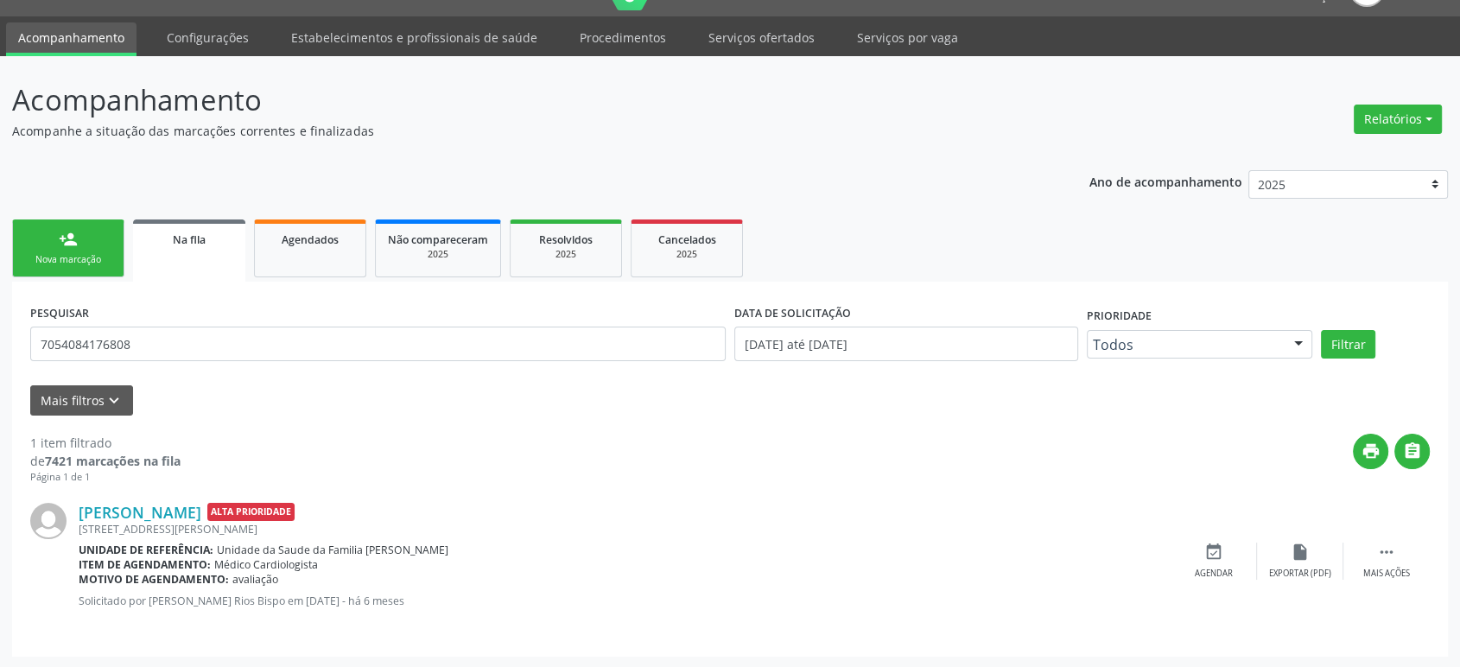
drag, startPoint x: 454, startPoint y: 561, endPoint x: 545, endPoint y: 579, distance: 92.5
click at [455, 561] on div "Item de agendamento: Médico Cardiologista" at bounding box center [625, 564] width 1092 height 15
click at [206, 349] on input "7054084176808" at bounding box center [377, 344] width 695 height 35
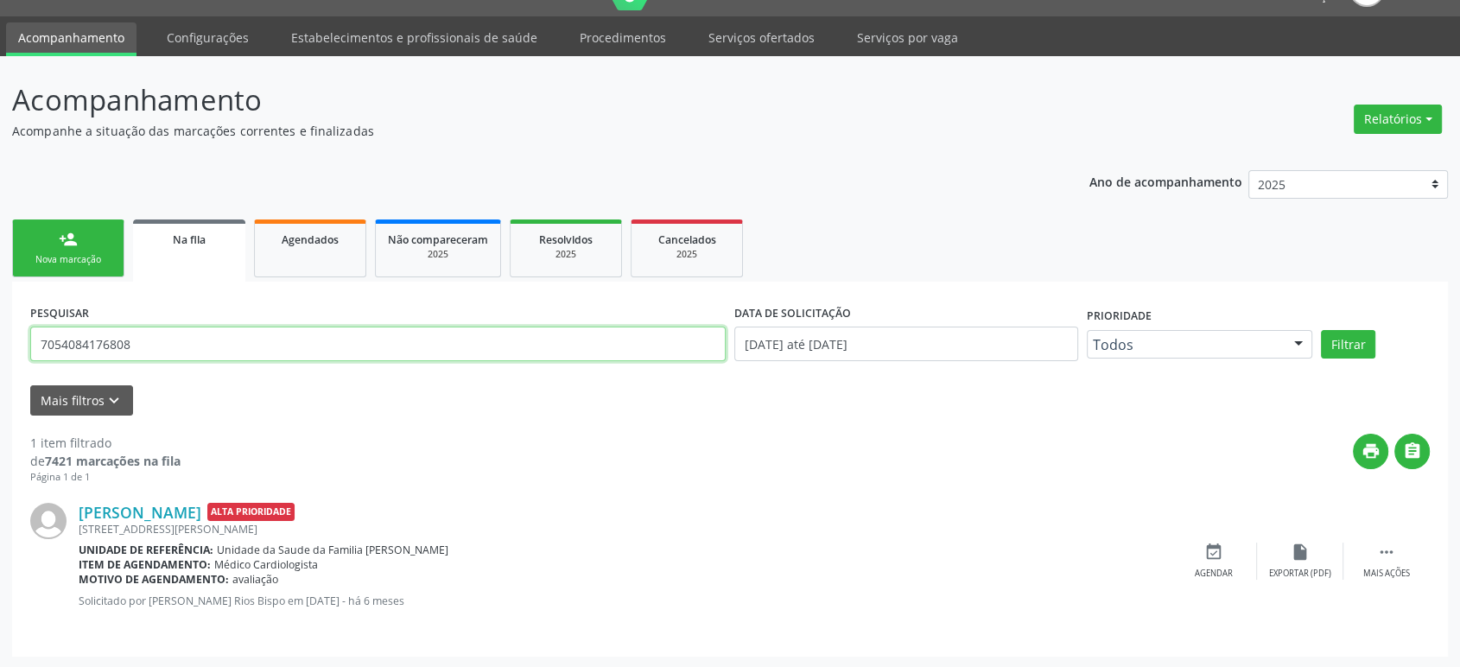
click at [145, 333] on input "7054084176808" at bounding box center [377, 344] width 695 height 35
click at [134, 333] on input "text" at bounding box center [377, 344] width 695 height 35
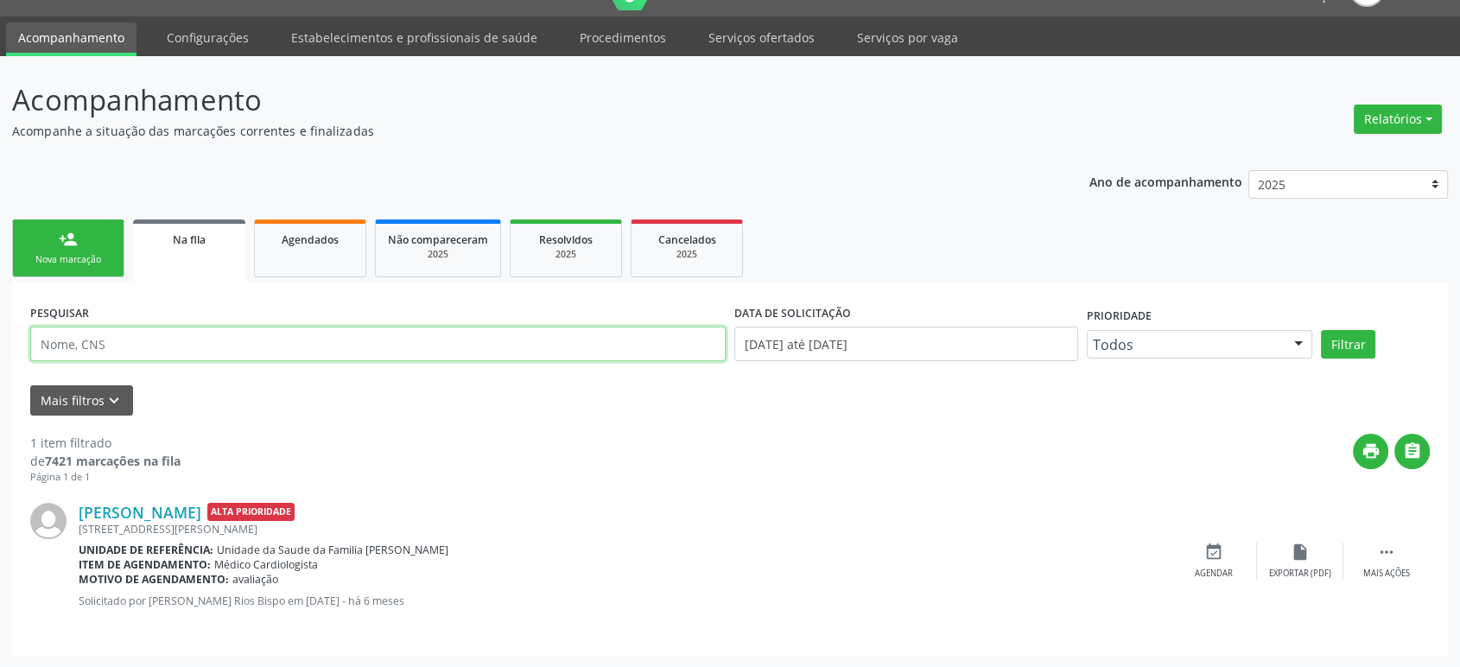
click at [134, 333] on input "text" at bounding box center [377, 344] width 695 height 35
click at [180, 331] on input "text" at bounding box center [377, 344] width 695 height 35
type input "704809017583045"
click at [1321, 330] on button "Filtrar" at bounding box center [1348, 344] width 54 height 29
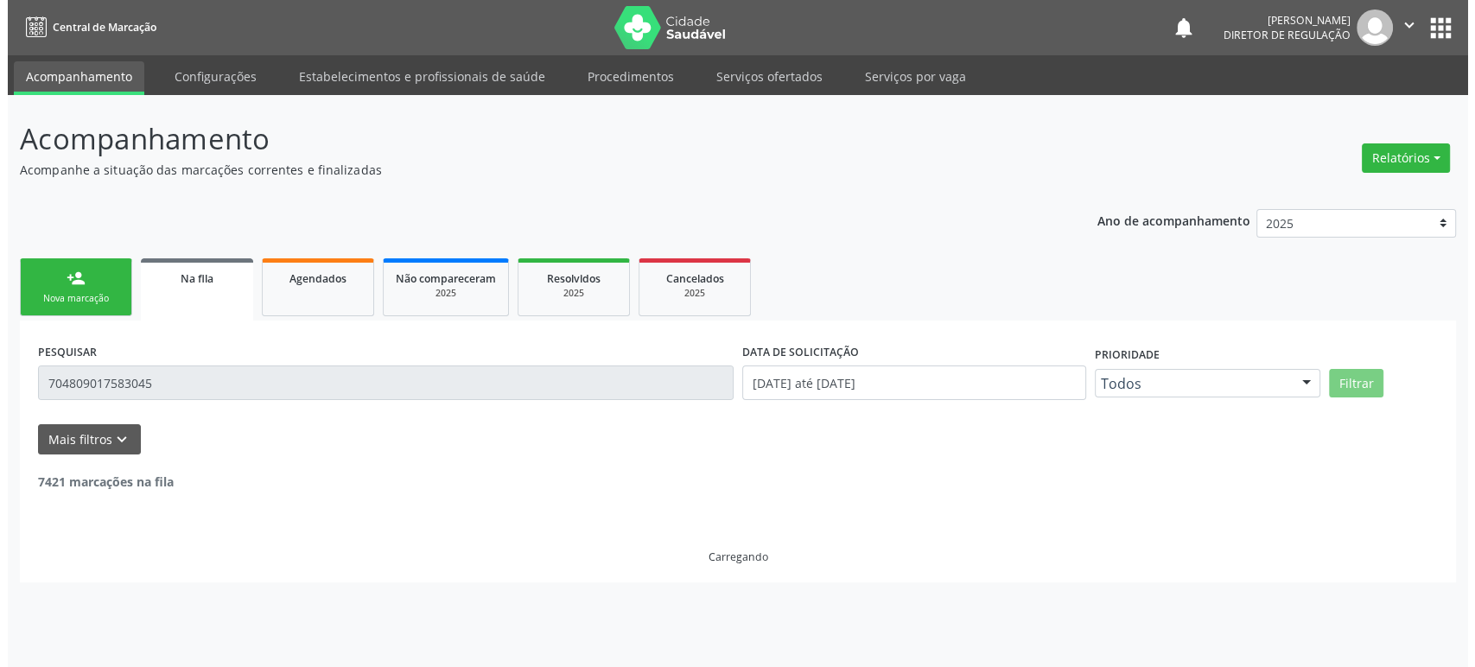
scroll to position [0, 0]
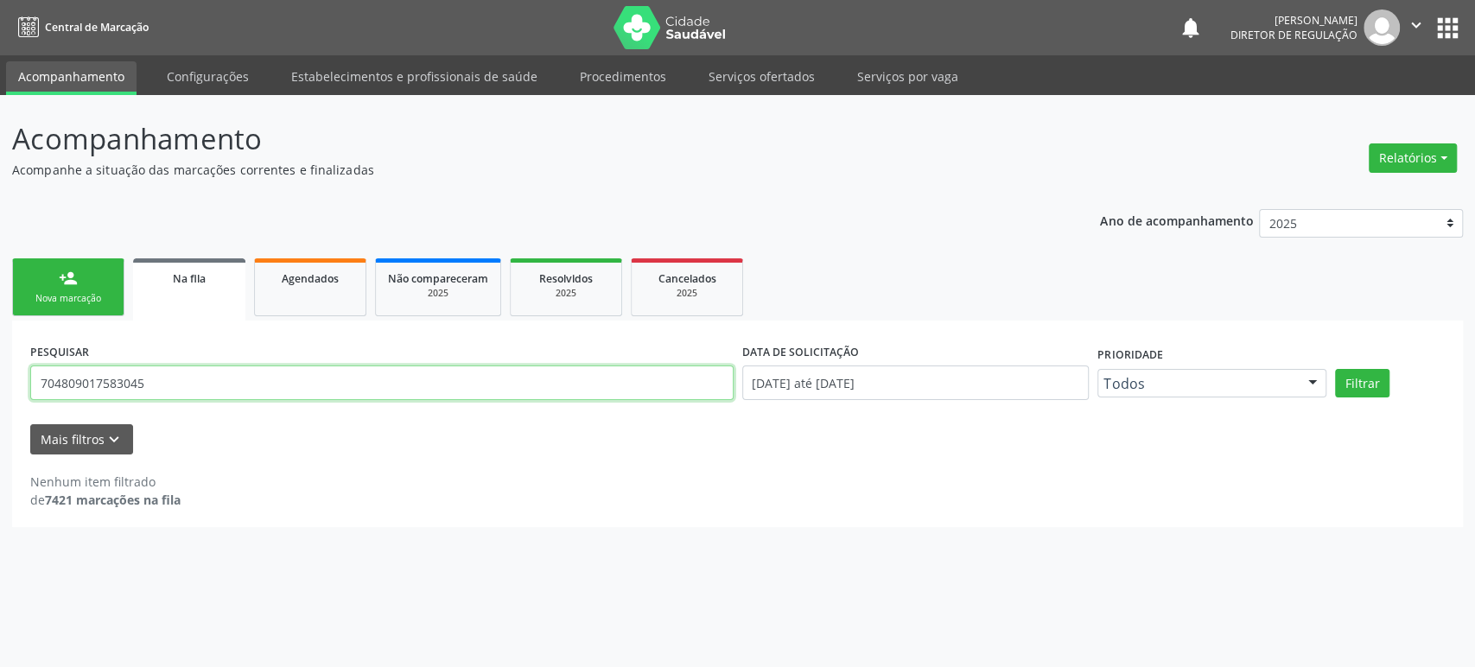
click at [175, 375] on input "704809017583045" at bounding box center [381, 382] width 703 height 35
click at [1335, 369] on button "Filtrar" at bounding box center [1362, 383] width 54 height 29
